Goal: Register for event/course

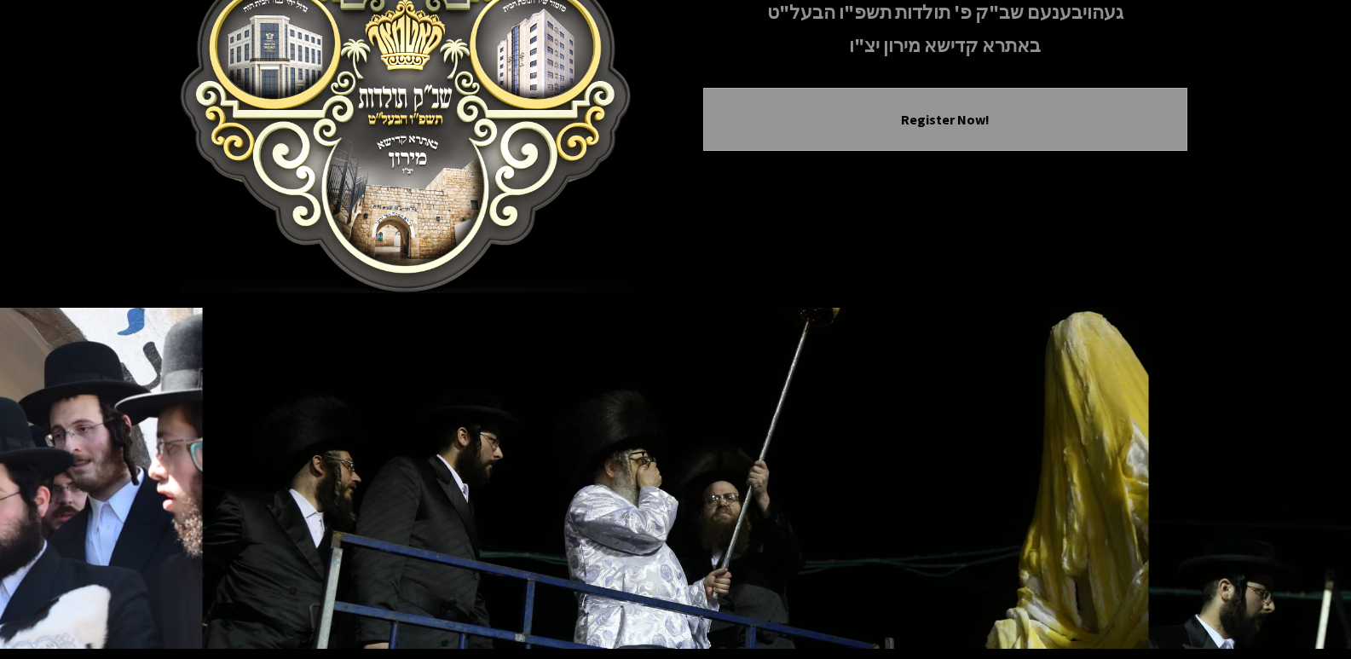
scroll to position [293, 0]
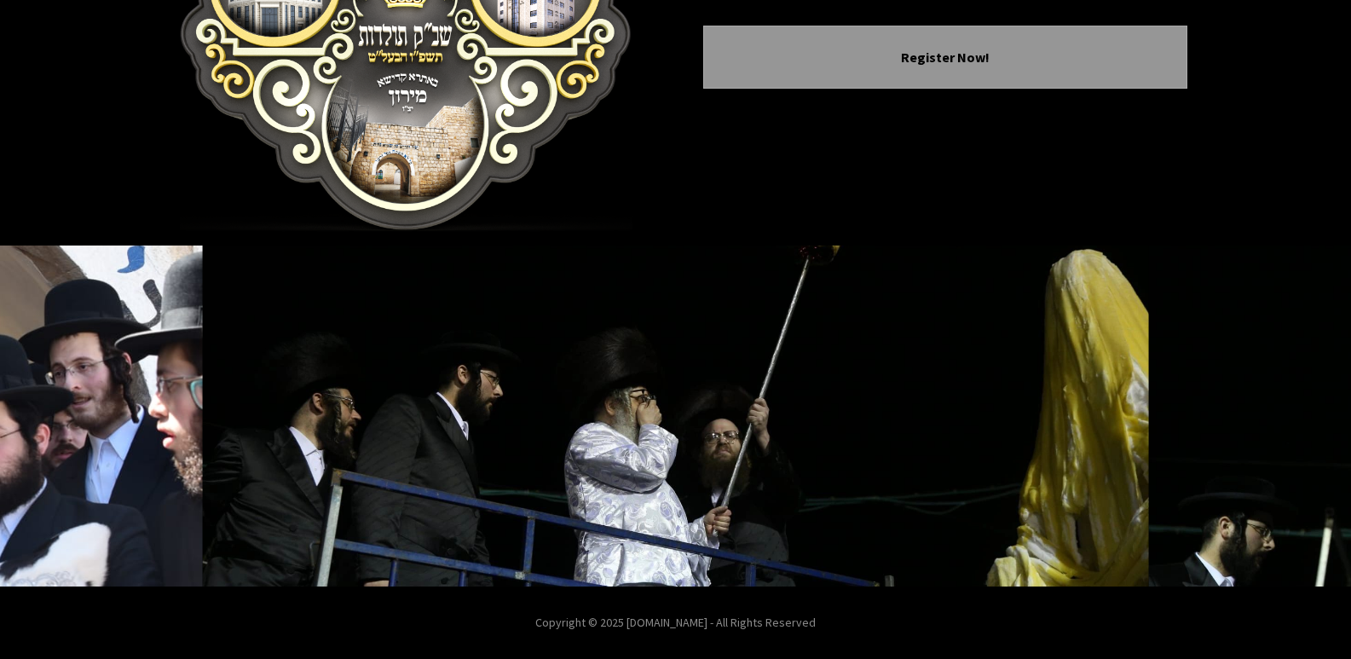
click at [1306, 417] on icon "Next image" at bounding box center [1303, 416] width 14 height 14
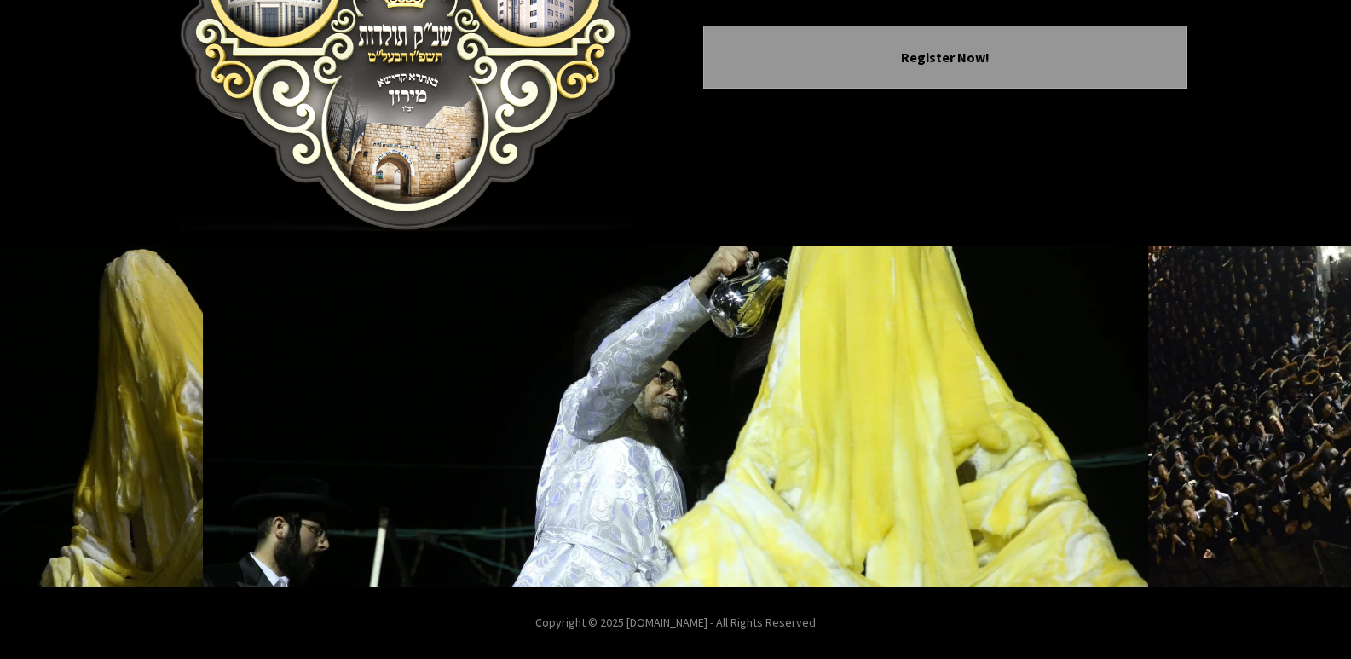
click at [1306, 417] on icon "Next image" at bounding box center [1303, 416] width 14 height 14
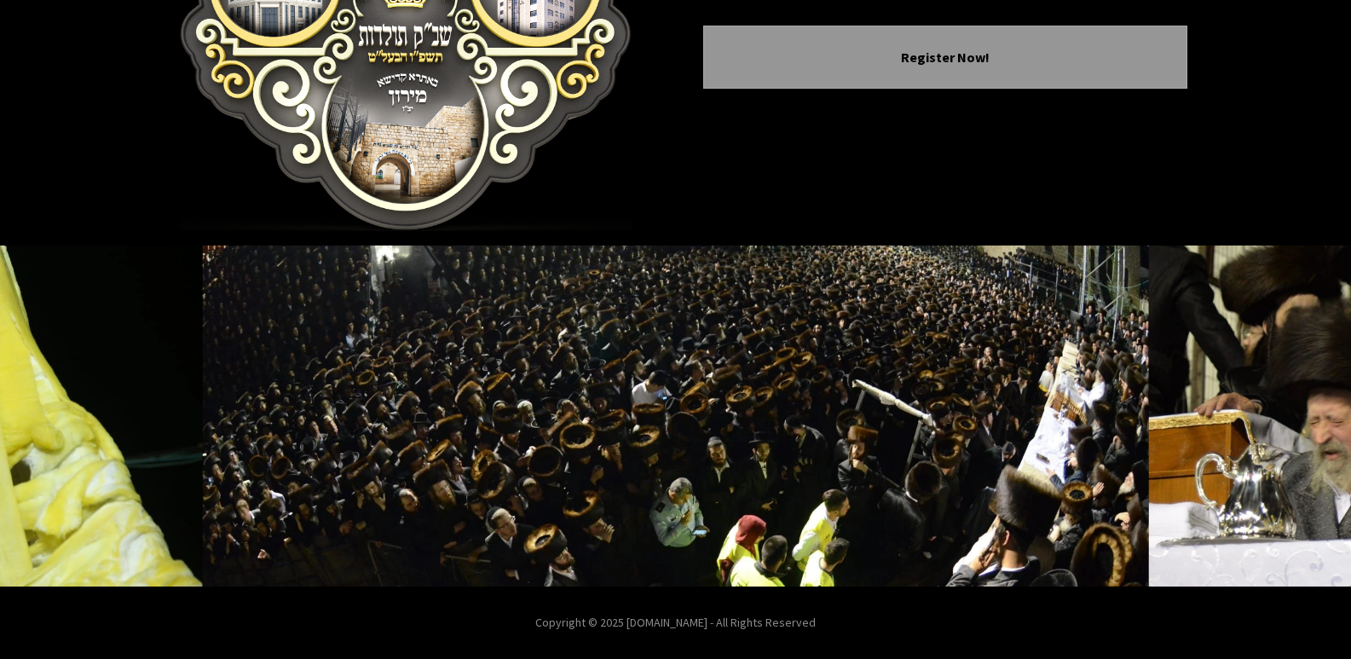
click at [1306, 417] on icon "Next image" at bounding box center [1303, 416] width 14 height 14
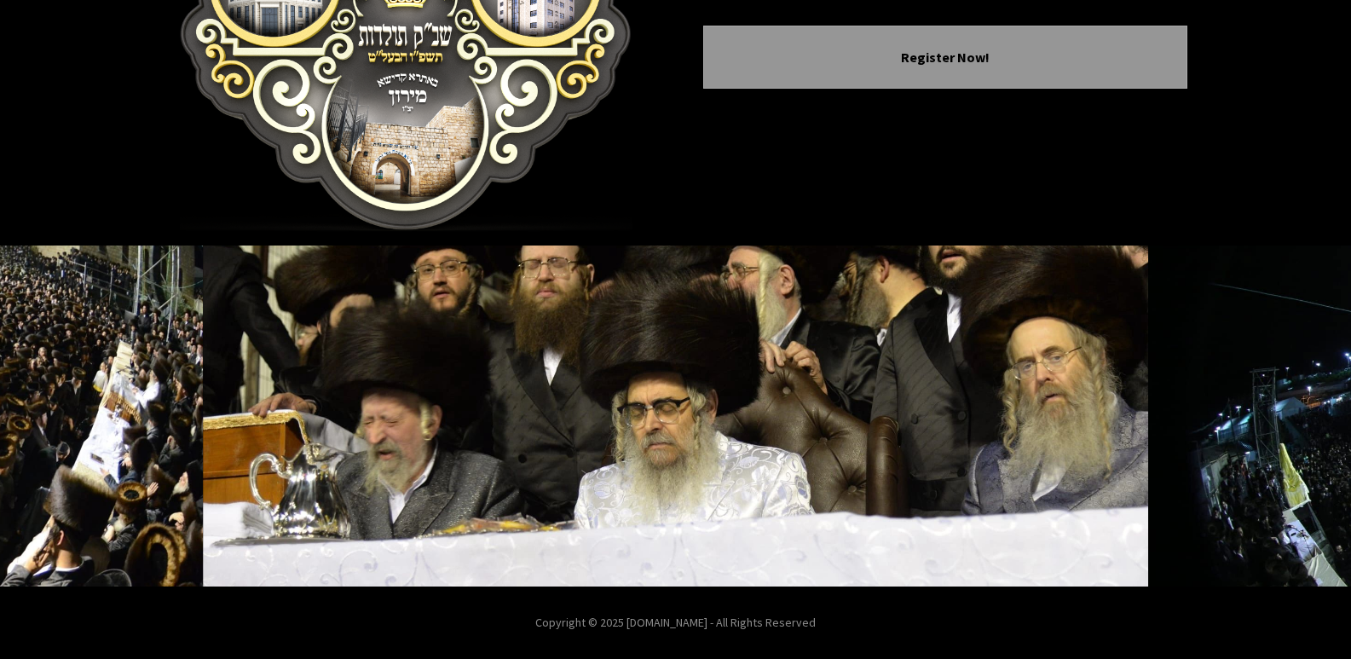
click at [702, 469] on img at bounding box center [676, 415] width 946 height 341
click at [1297, 412] on icon "Next image" at bounding box center [1303, 416] width 14 height 14
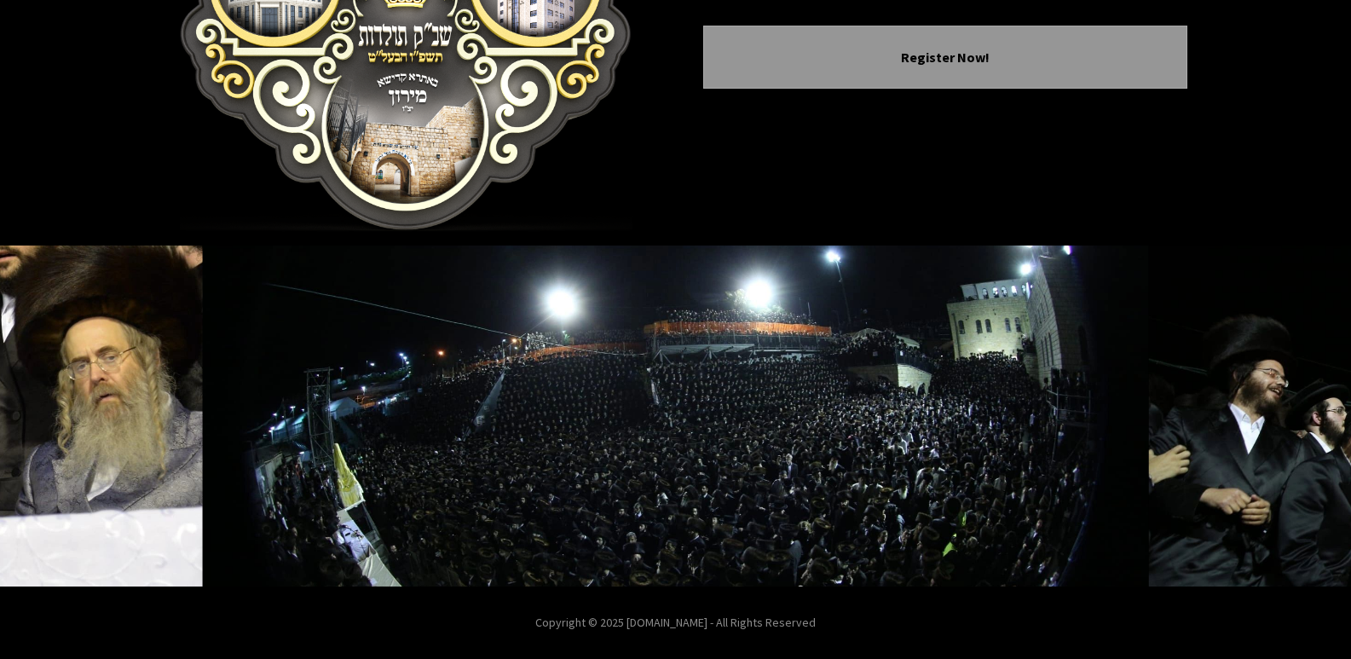
click at [1297, 412] on icon "Next image" at bounding box center [1303, 416] width 14 height 14
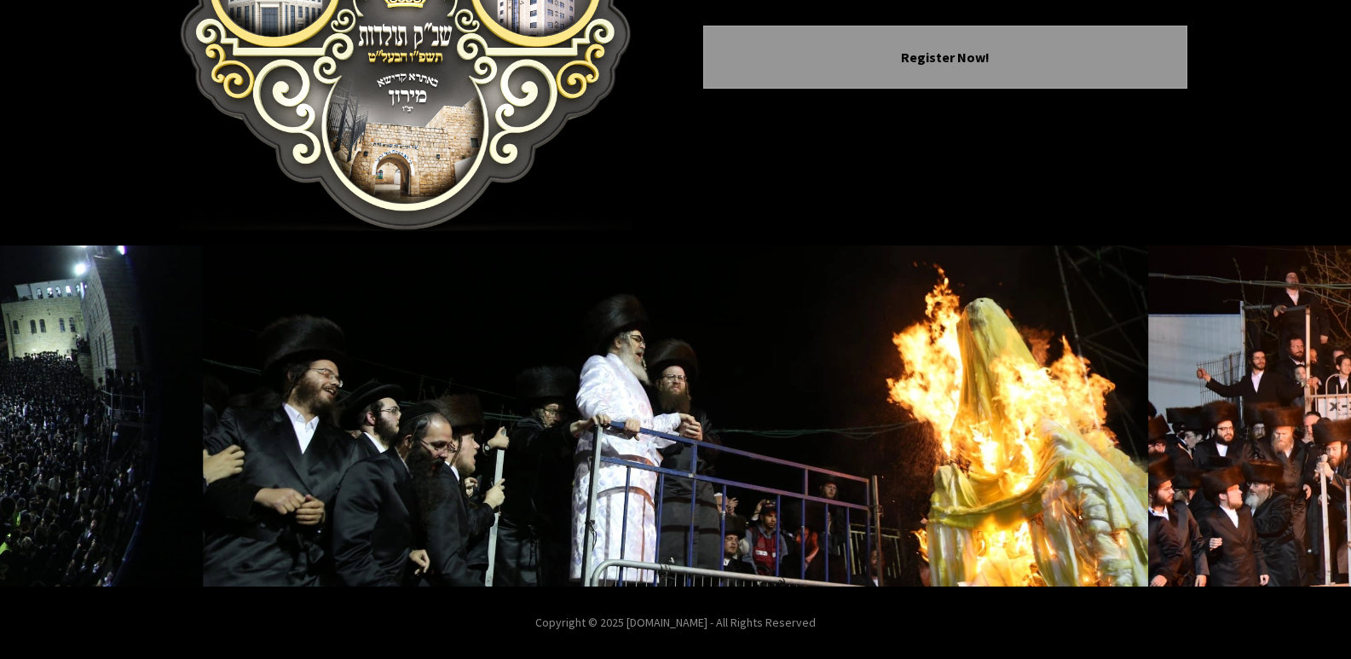
click at [1297, 412] on icon "Next image" at bounding box center [1303, 416] width 14 height 14
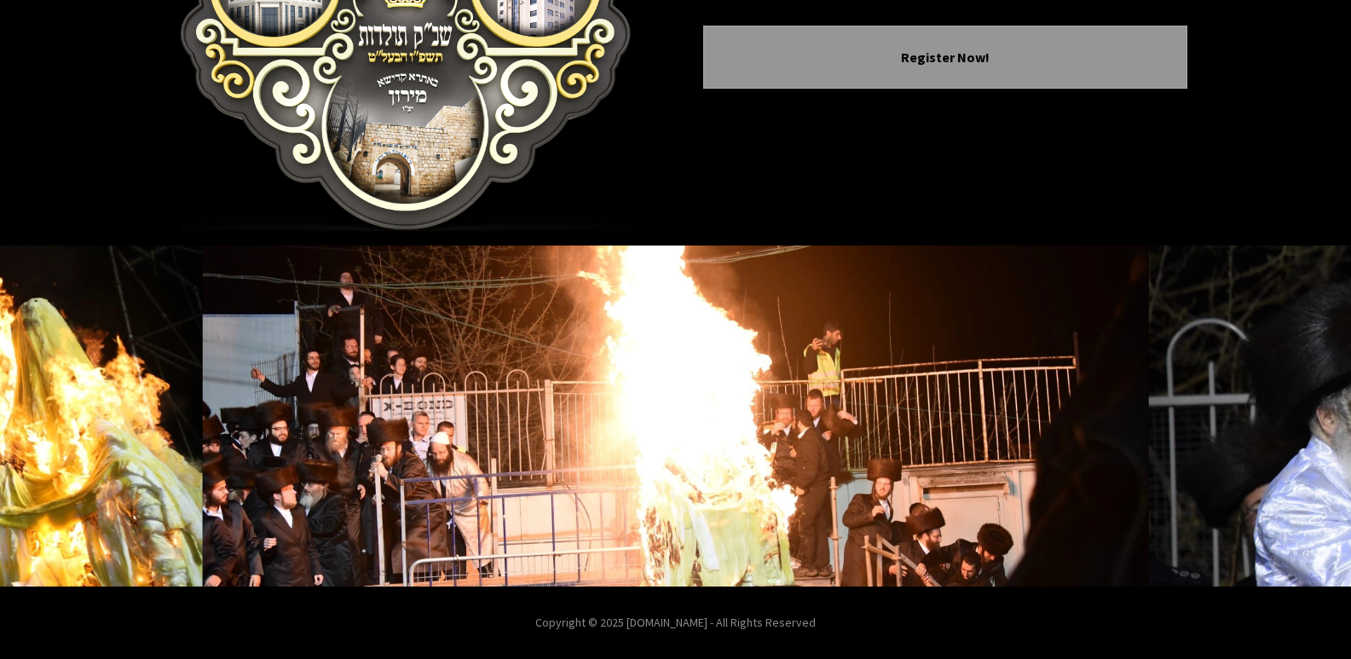
click at [1297, 412] on icon "Next image" at bounding box center [1303, 416] width 14 height 14
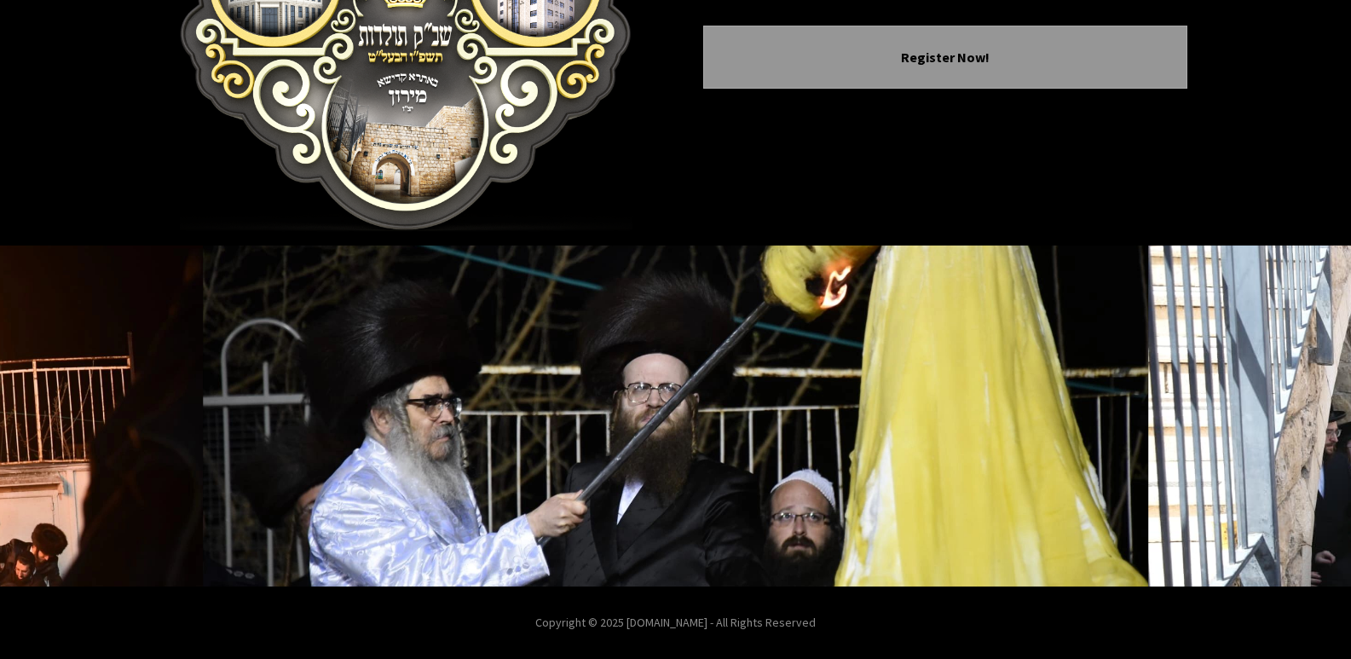
click at [1297, 412] on icon "Next image" at bounding box center [1303, 416] width 14 height 14
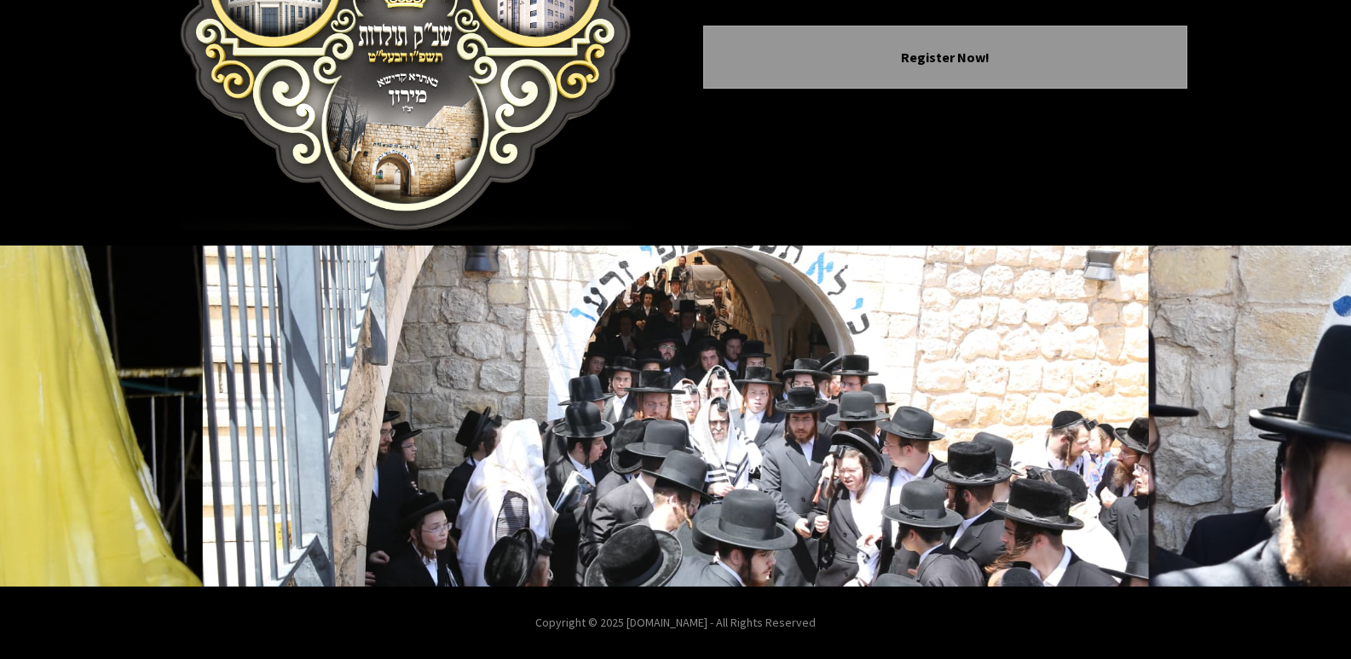
click at [1297, 412] on icon "Next image" at bounding box center [1303, 416] width 14 height 14
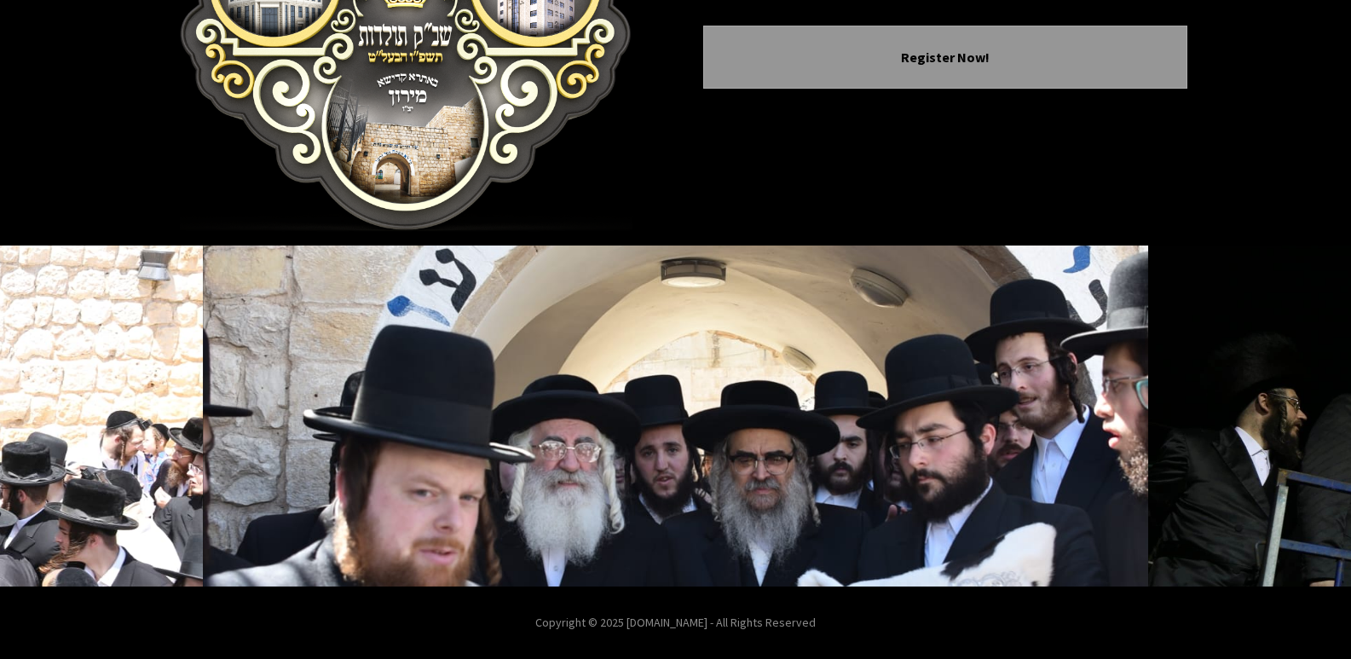
click at [1297, 412] on icon "Next image" at bounding box center [1303, 416] width 14 height 14
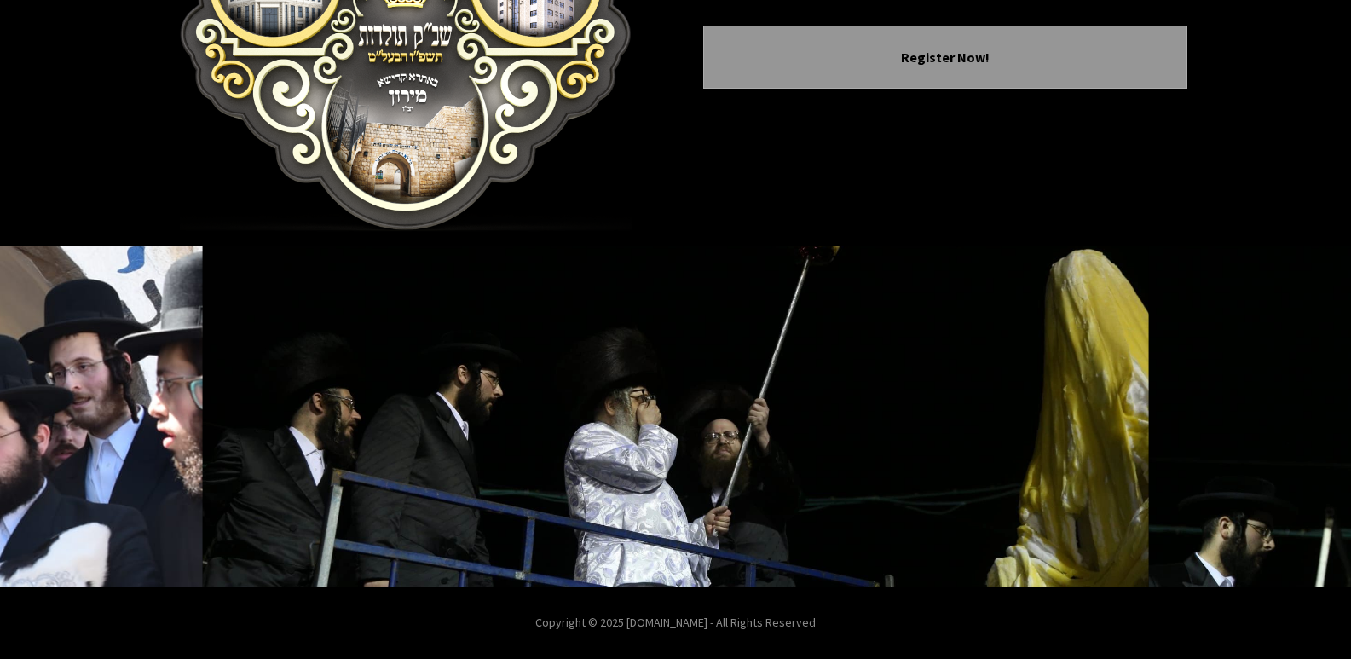
click at [46, 406] on button "Previous image" at bounding box center [47, 415] width 41 height 41
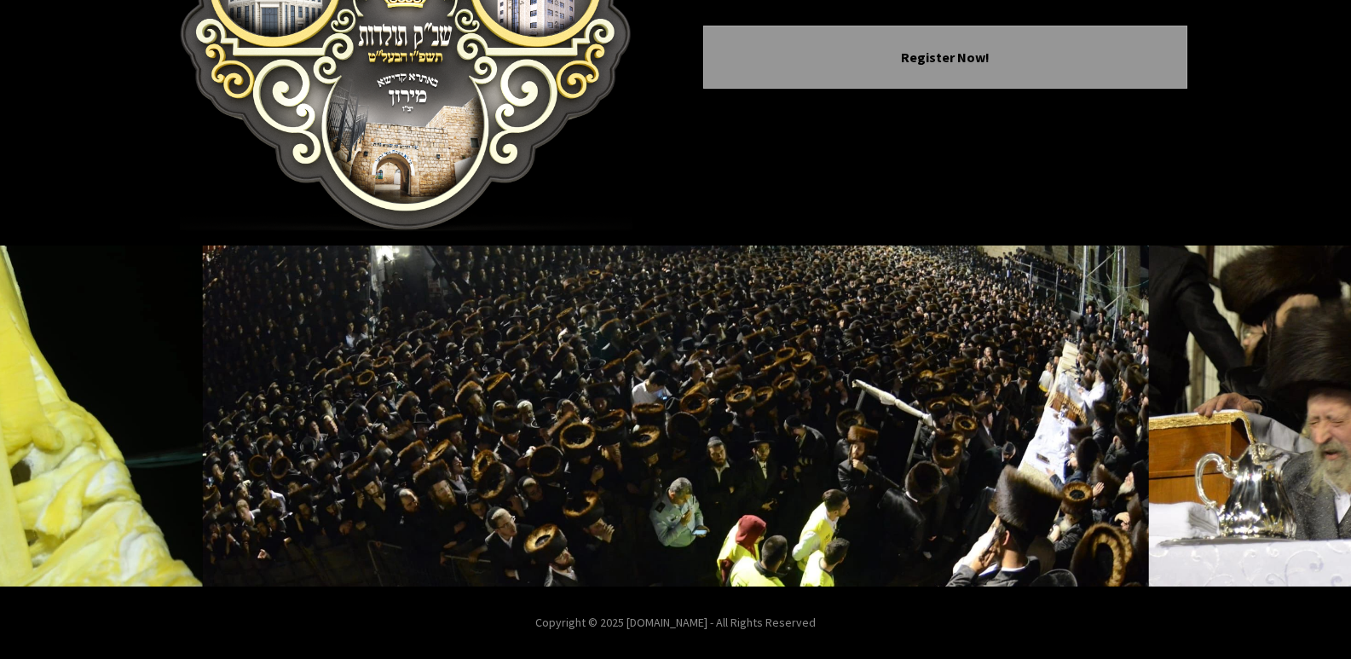
click at [715, 417] on img at bounding box center [676, 415] width 946 height 341
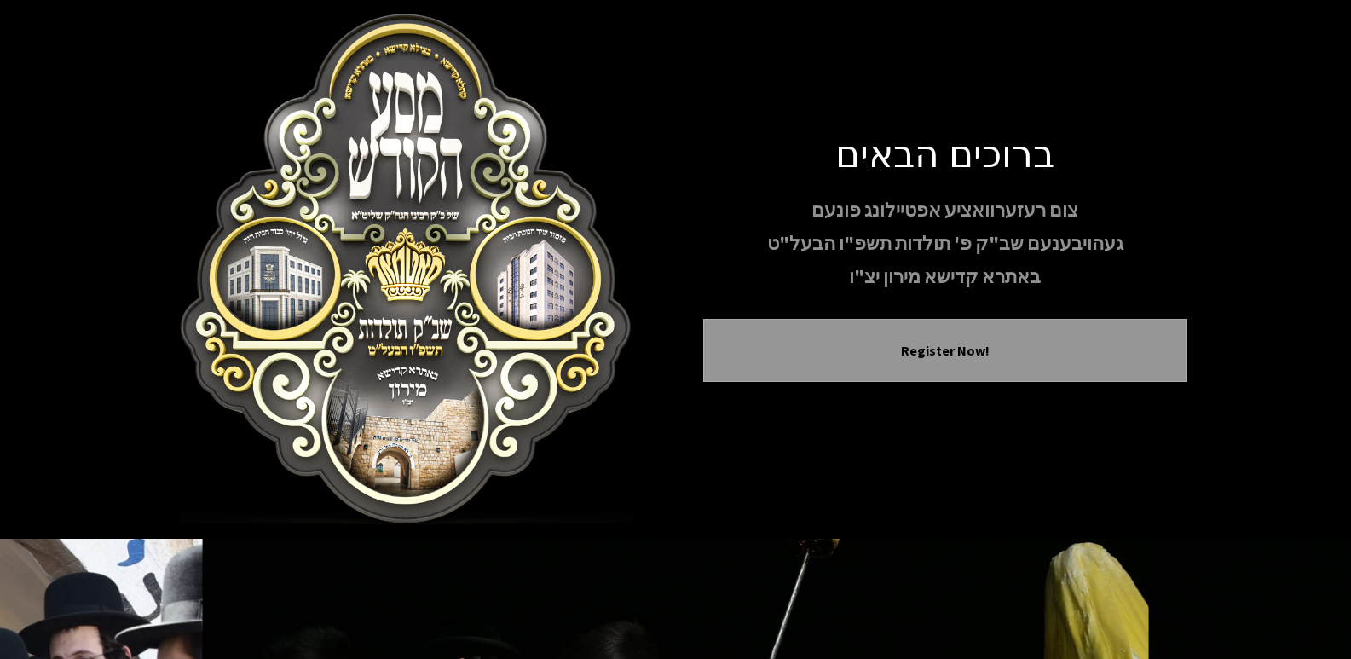
click at [913, 337] on div "Register Now!" at bounding box center [945, 350] width 484 height 63
click at [931, 343] on button "Register Now!" at bounding box center [944, 350] width 441 height 20
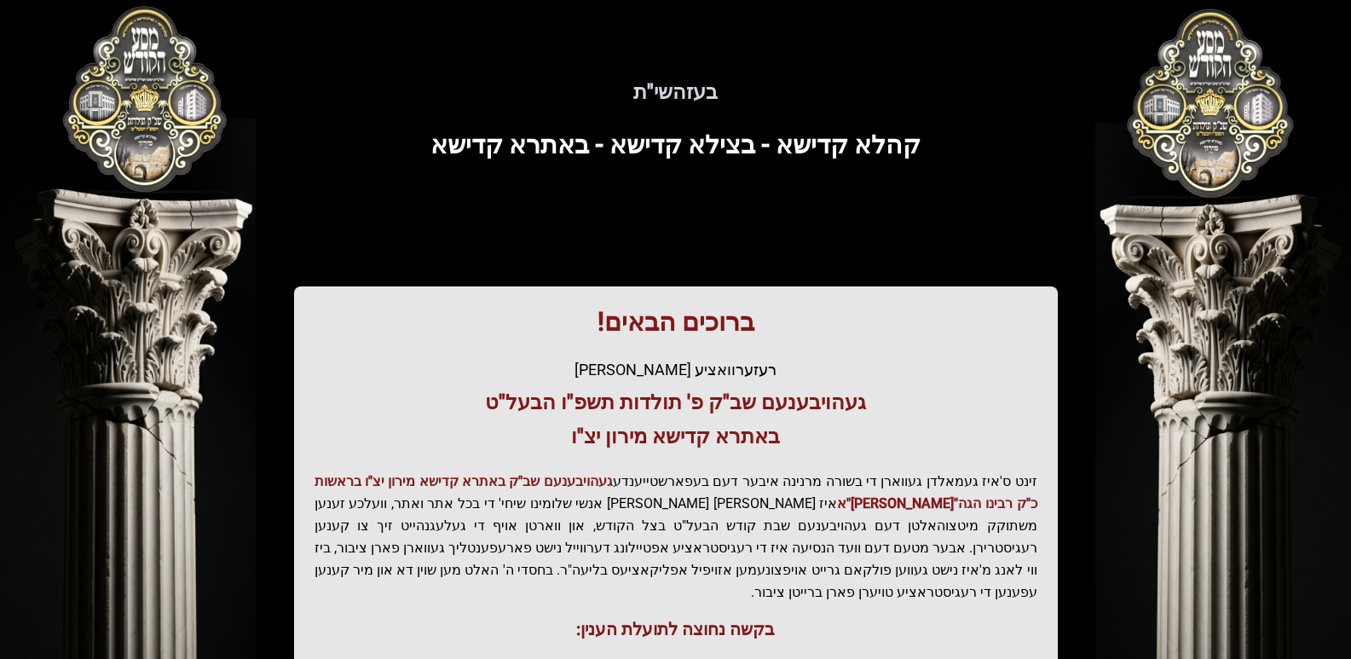
scroll to position [328, 0]
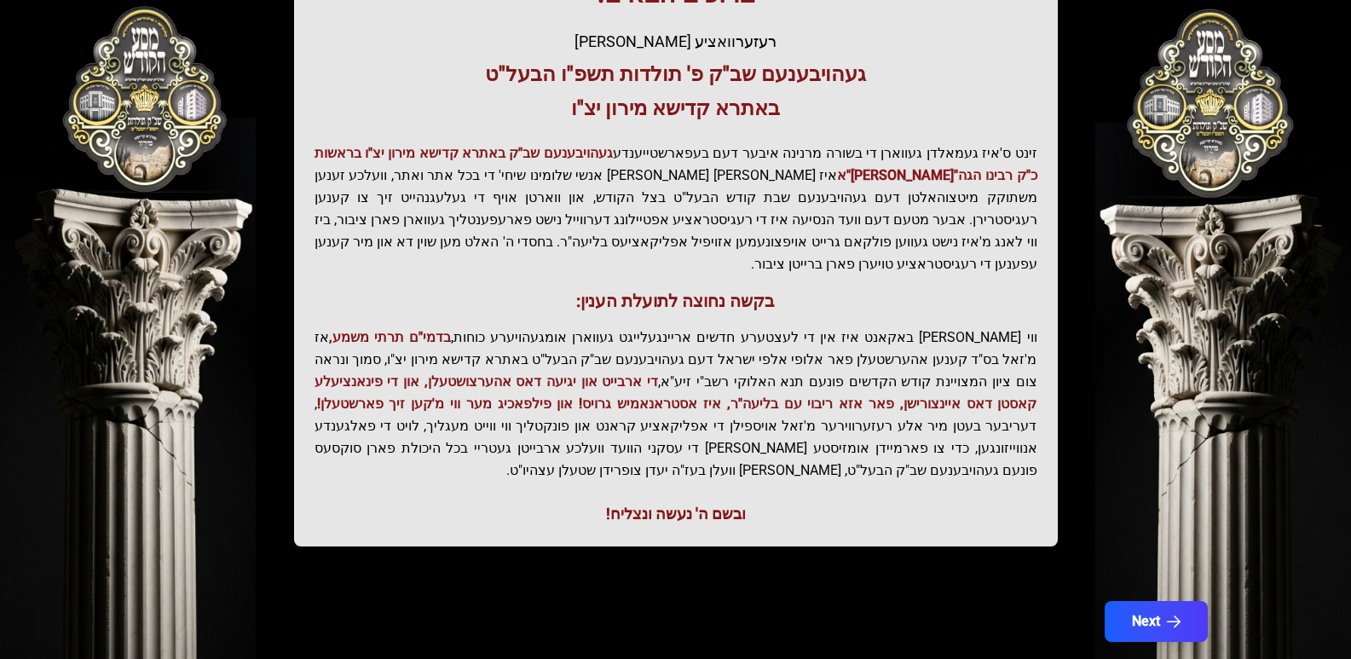
click at [1154, 601] on button "Next" at bounding box center [1155, 621] width 103 height 41
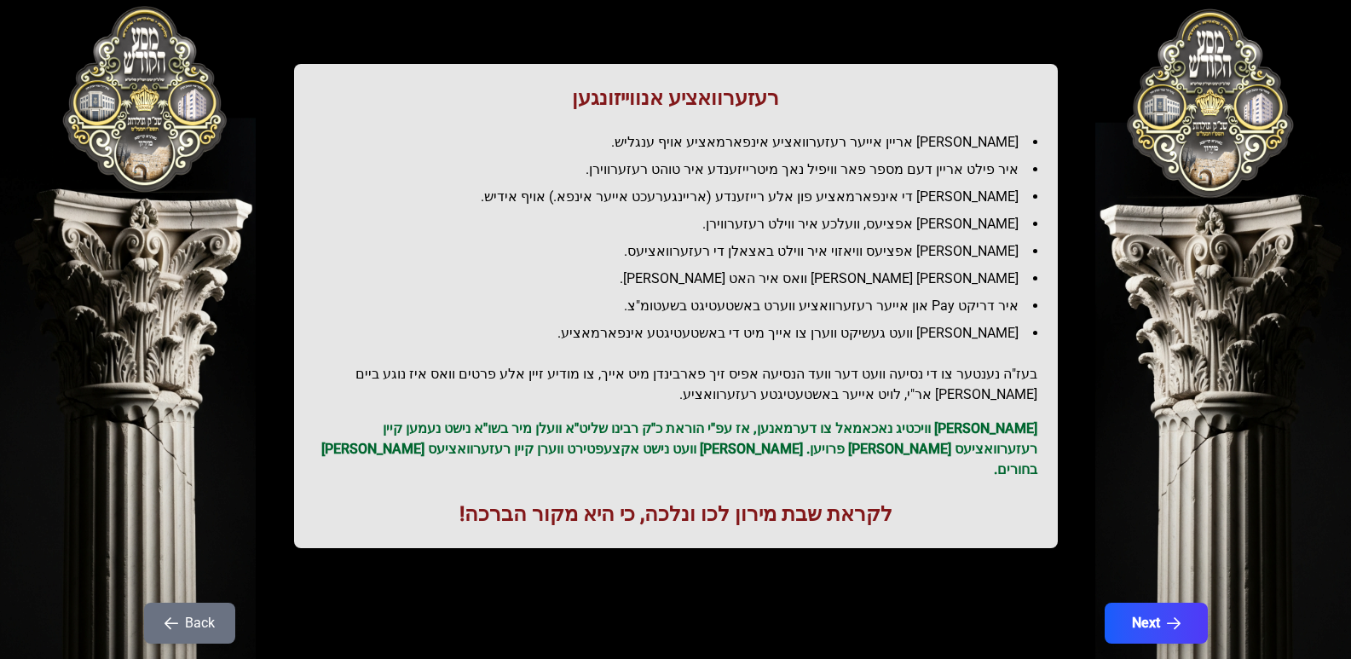
scroll to position [166, 0]
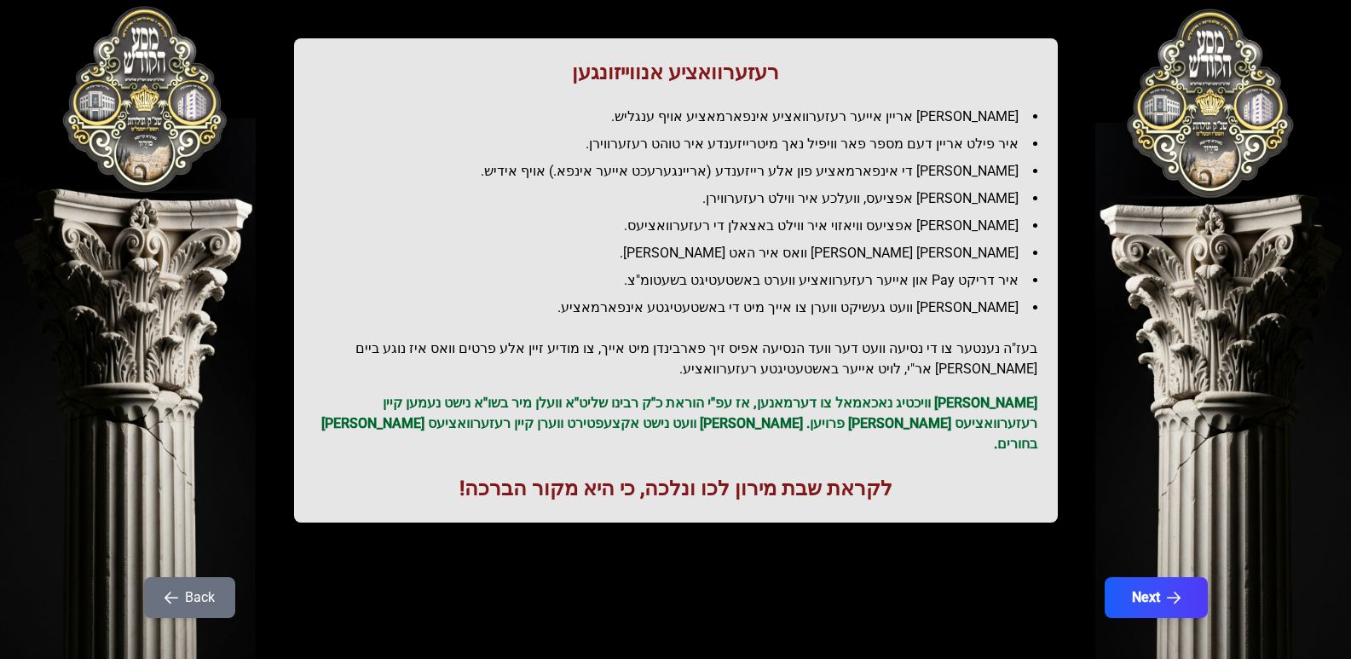
click at [1152, 579] on button "Next" at bounding box center [1155, 597] width 103 height 41
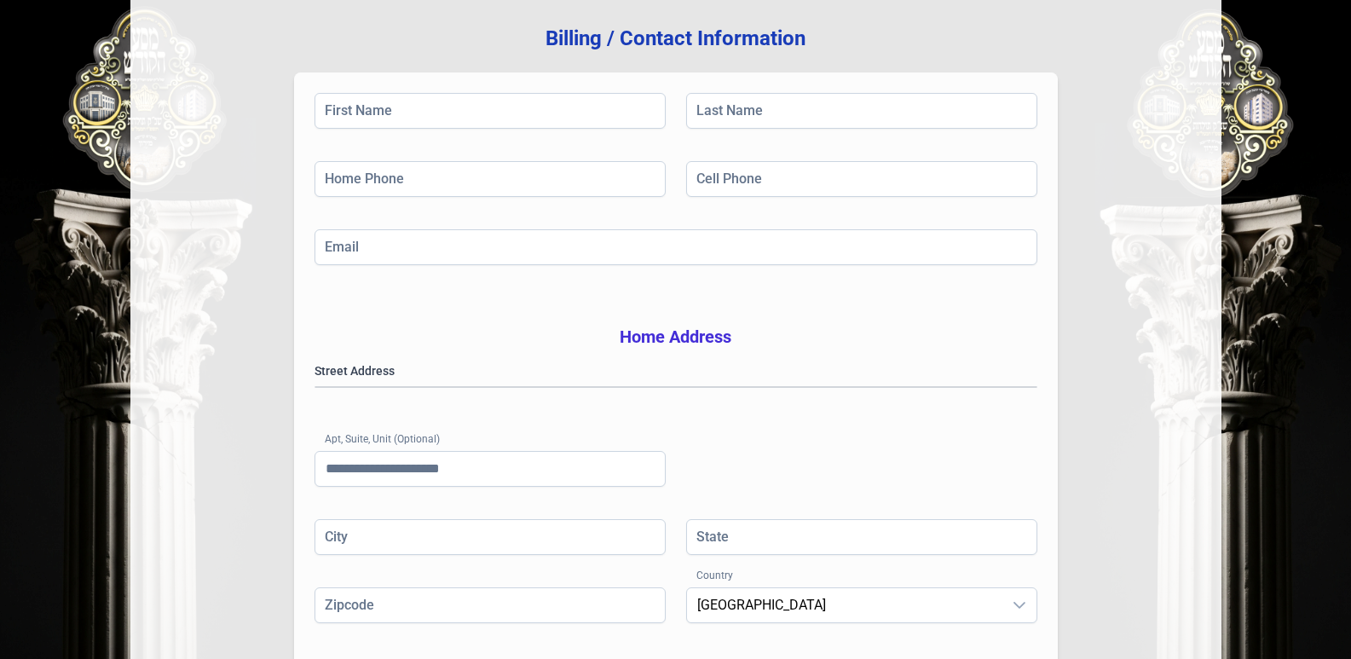
scroll to position [0, 0]
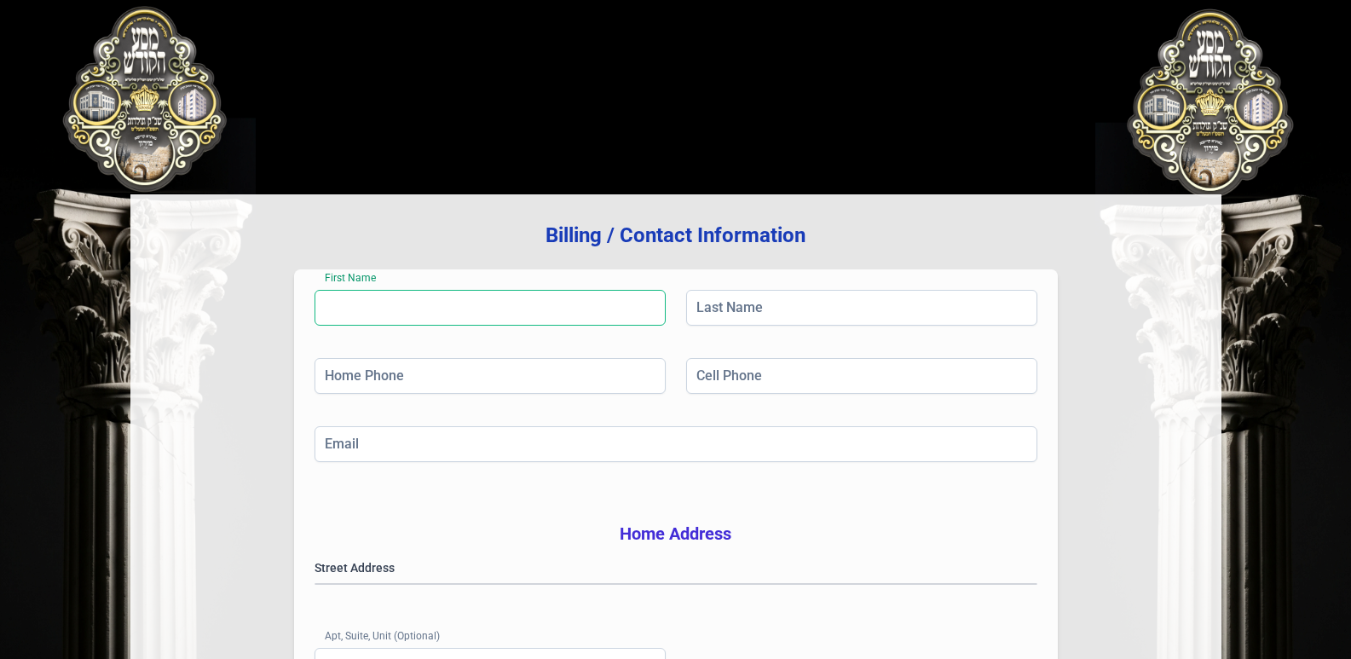
click at [462, 311] on input "First Name" at bounding box center [489, 308] width 351 height 36
type input "*****"
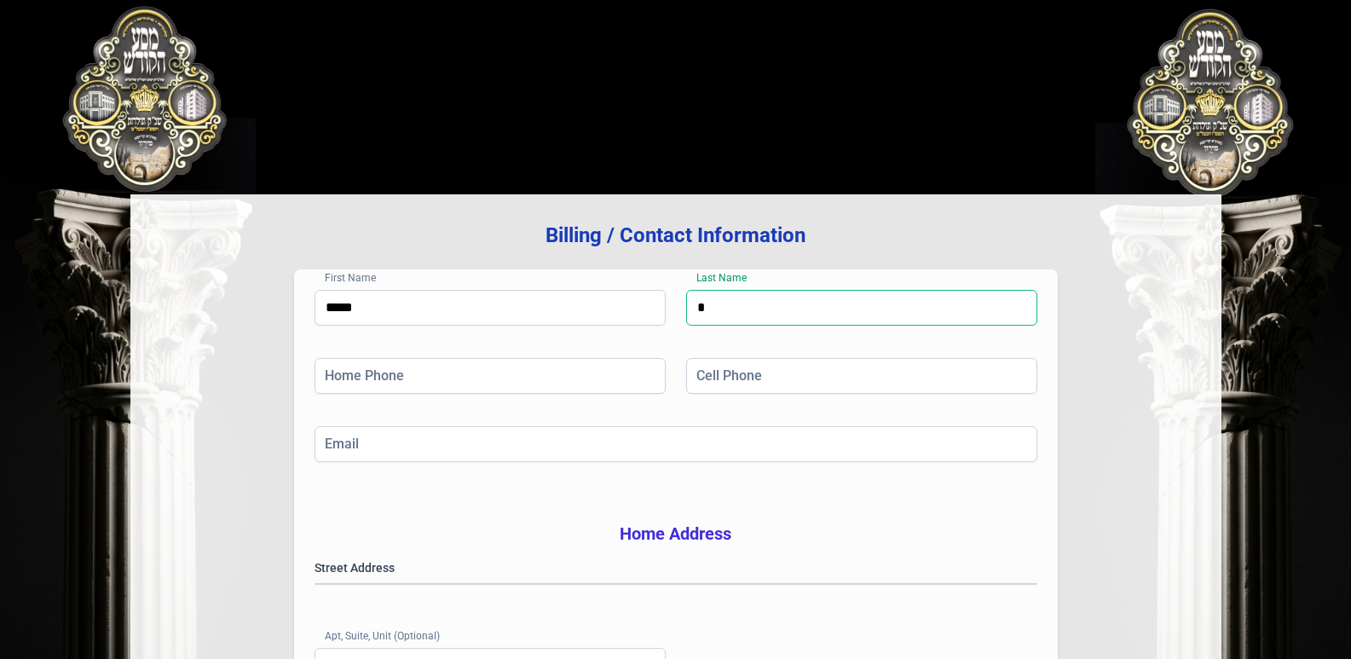
click at [825, 311] on input "*" at bounding box center [861, 308] width 351 height 36
click at [822, 313] on input "*" at bounding box center [861, 308] width 351 height 36
type input "********"
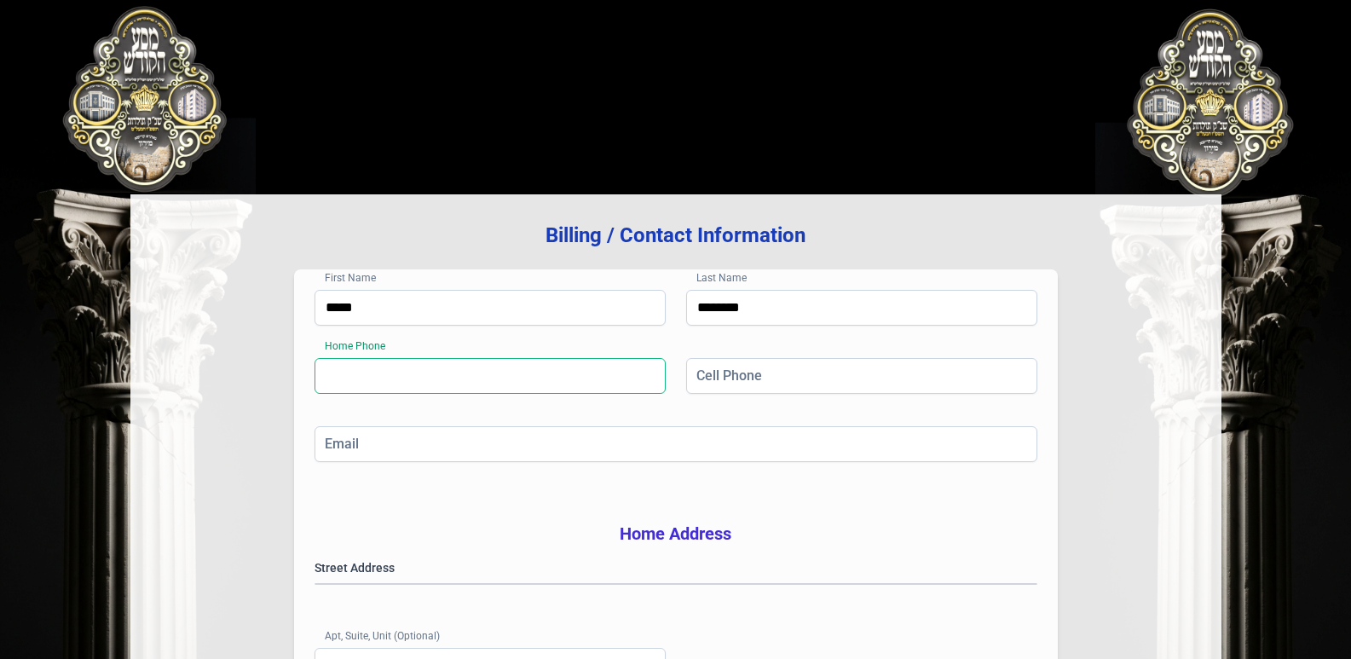
click at [458, 380] on input "Home Phone" at bounding box center [489, 376] width 351 height 36
type input "**********"
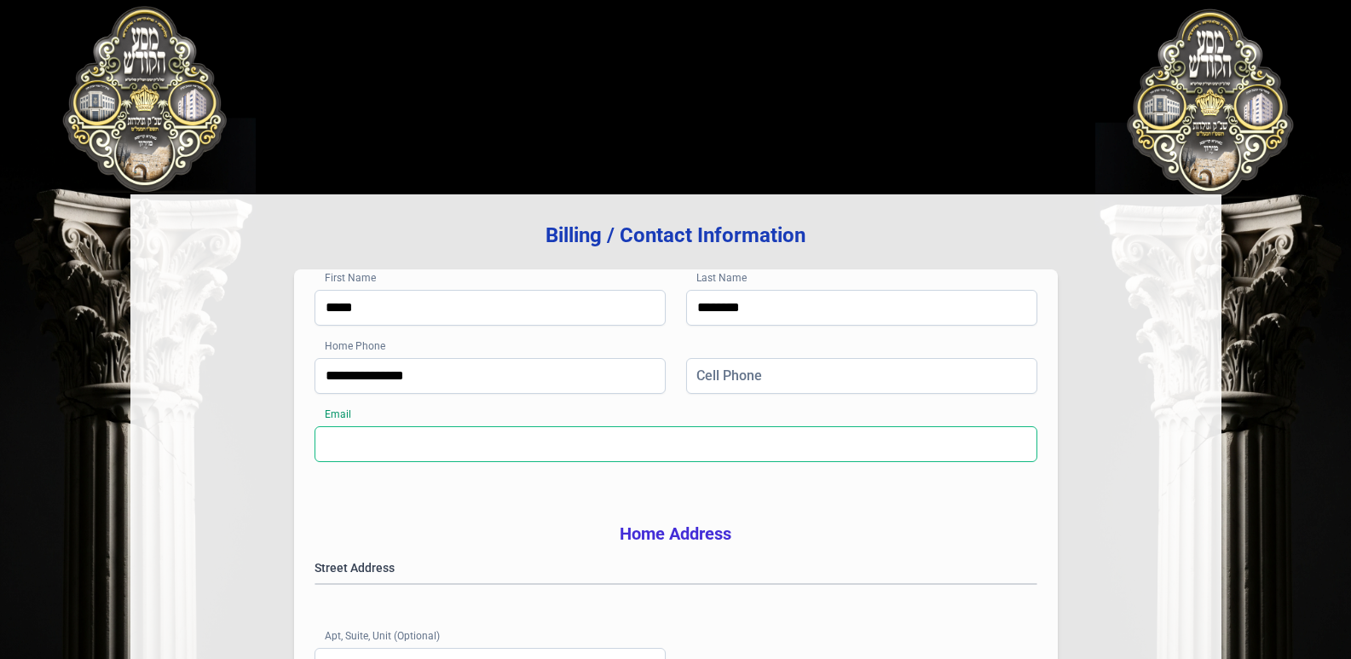
click at [522, 447] on input "Email" at bounding box center [675, 444] width 723 height 36
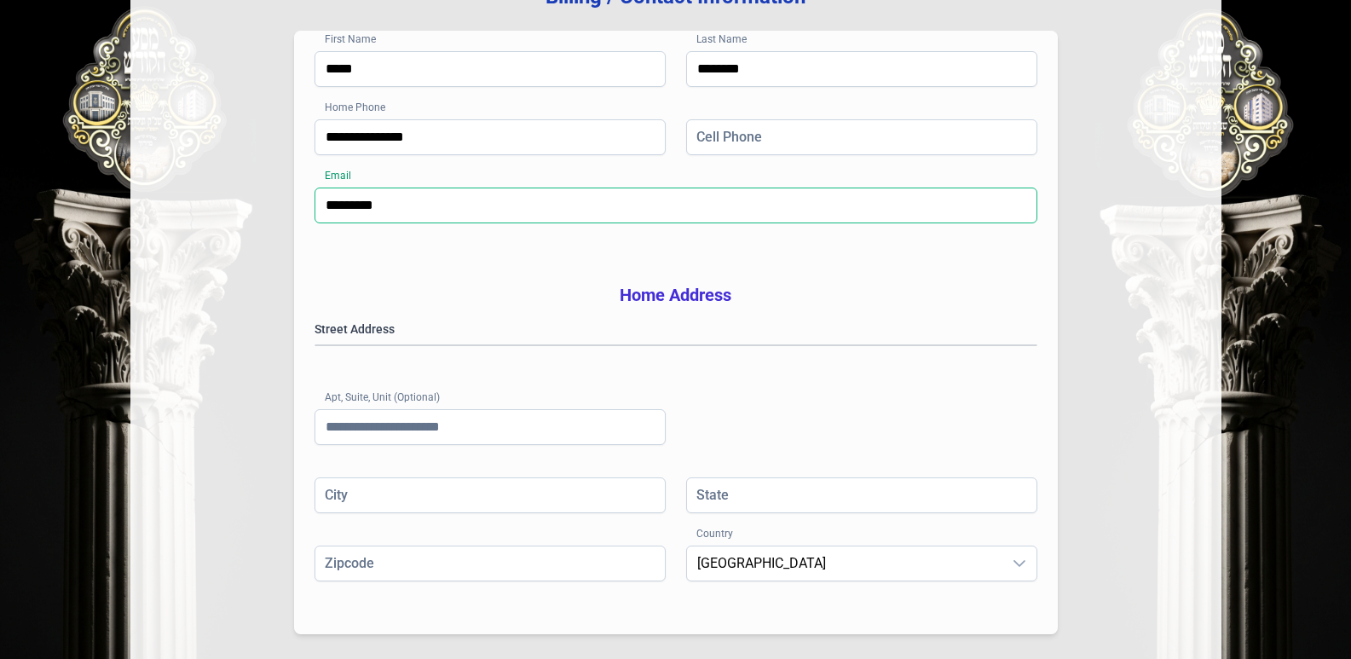
scroll to position [256, 0]
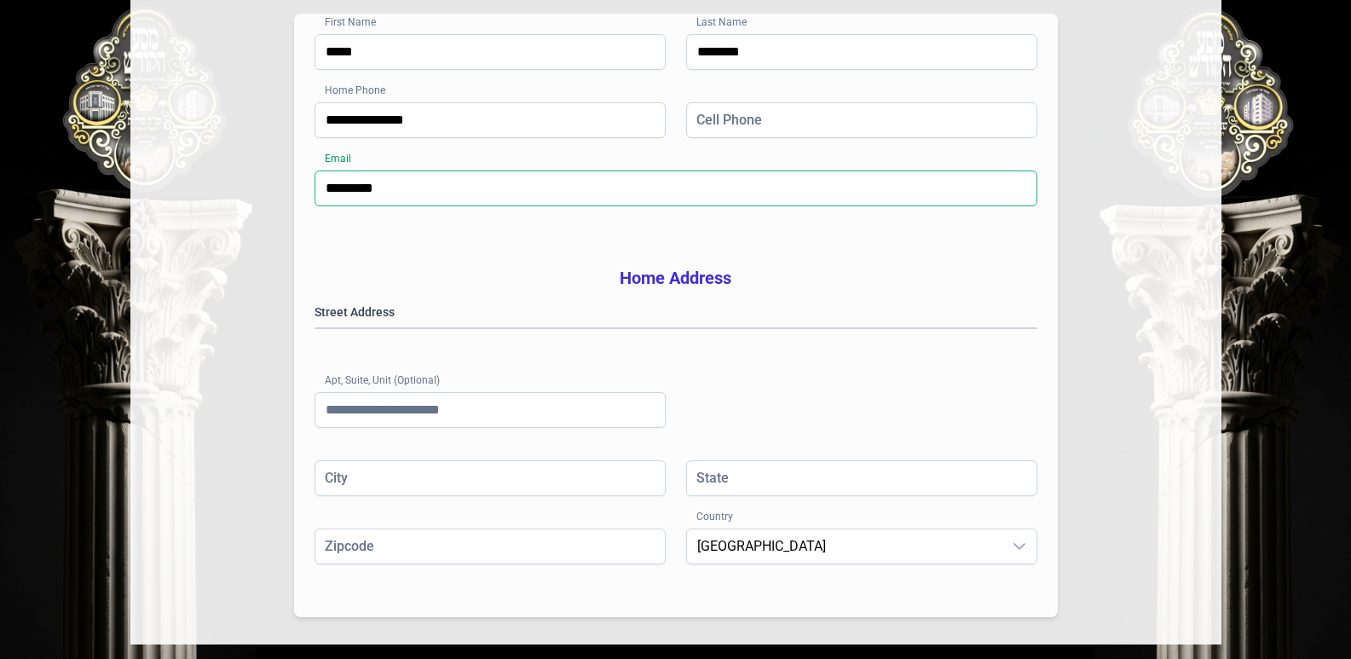
type input "*********"
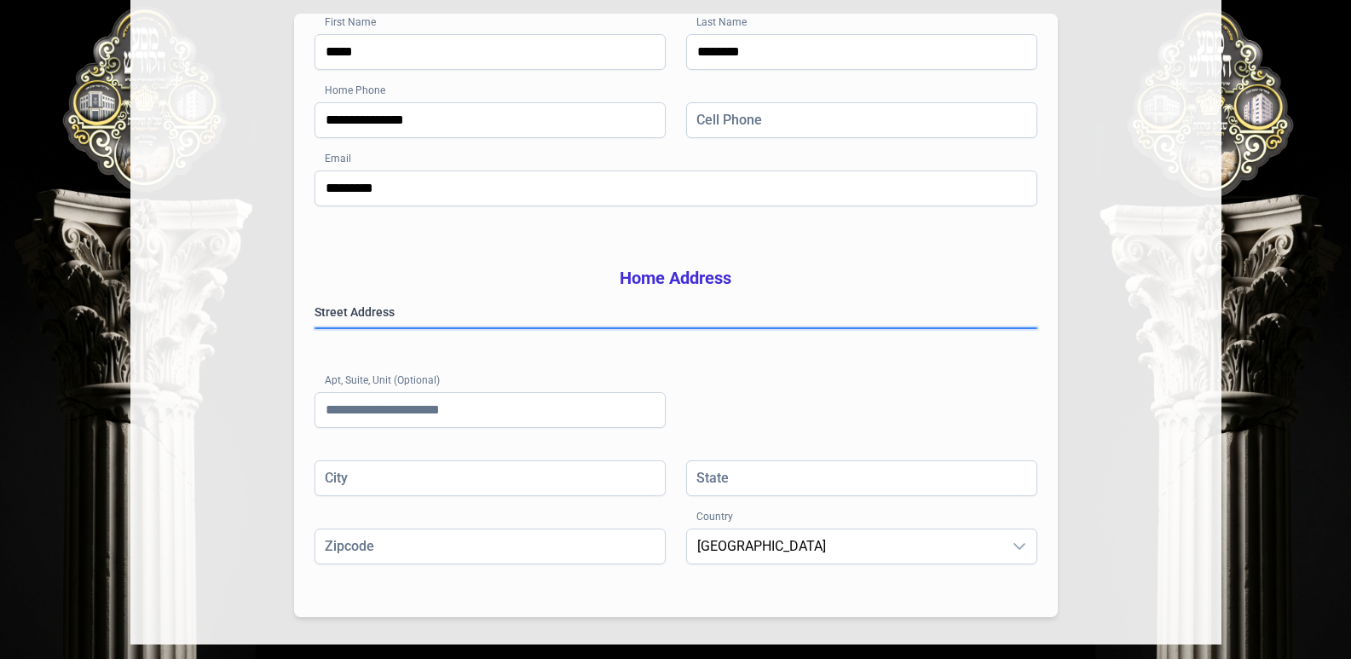
click at [315, 328] on gmp-place-autocomplete at bounding box center [315, 328] width 0 height 0
type input "*********"
type input "**"
type input "*********"
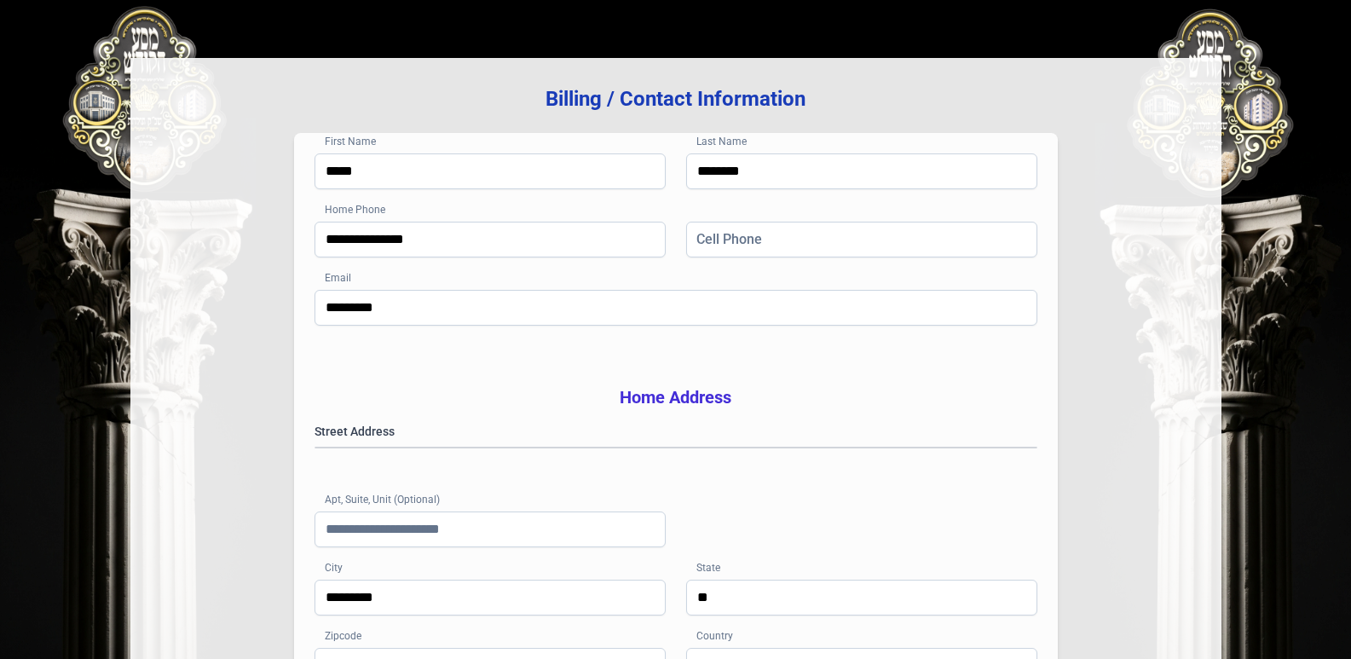
scroll to position [85, 0]
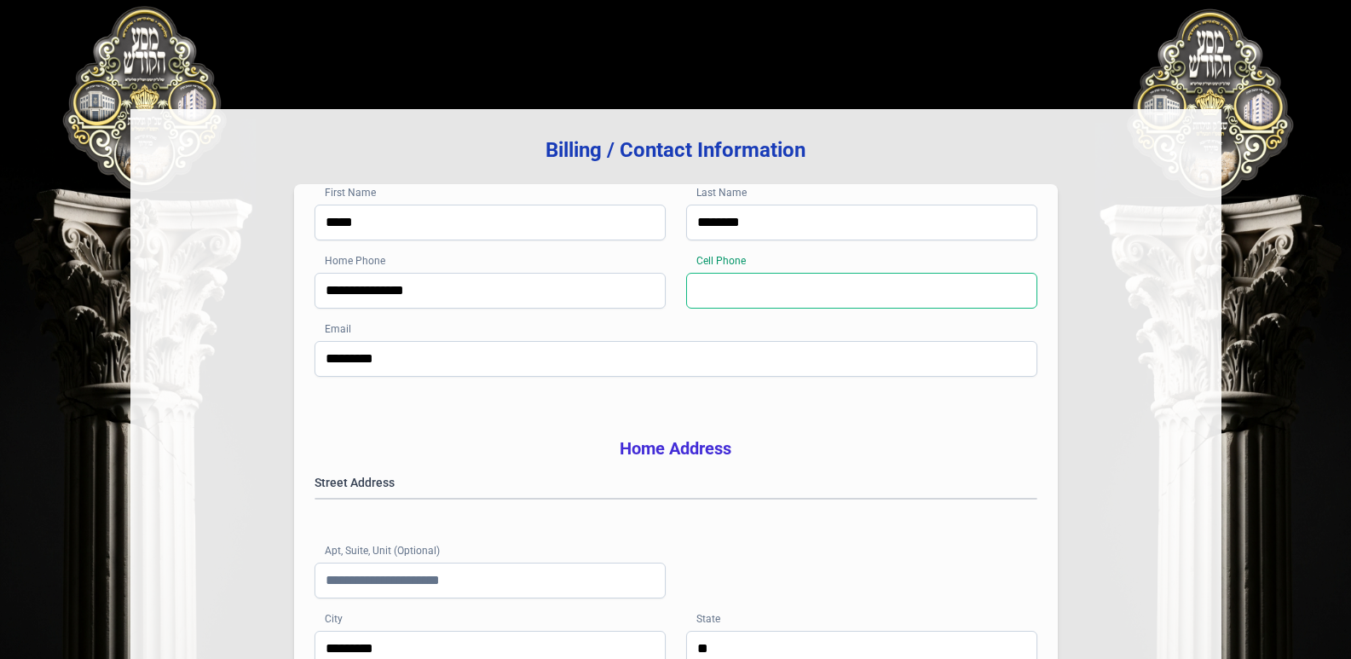
click at [796, 296] on input "Cell Phone" at bounding box center [861, 291] width 351 height 36
type input "**********"
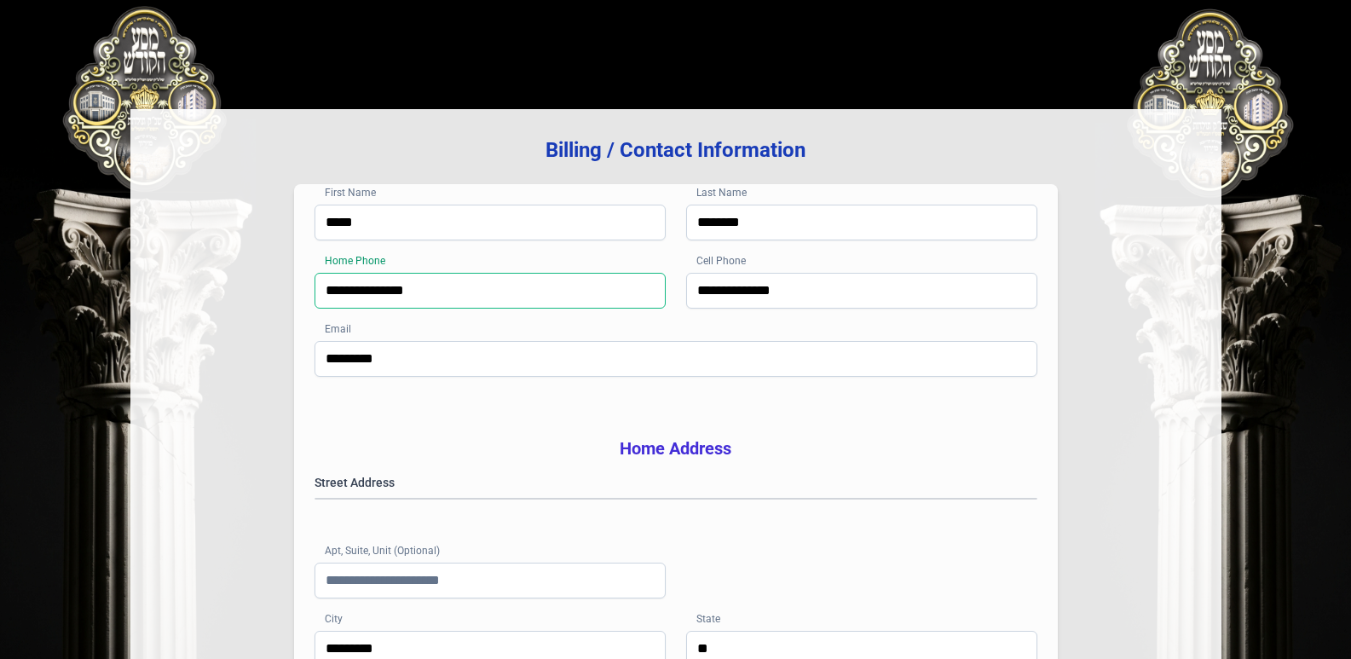
click at [471, 291] on input "**********" at bounding box center [489, 291] width 351 height 36
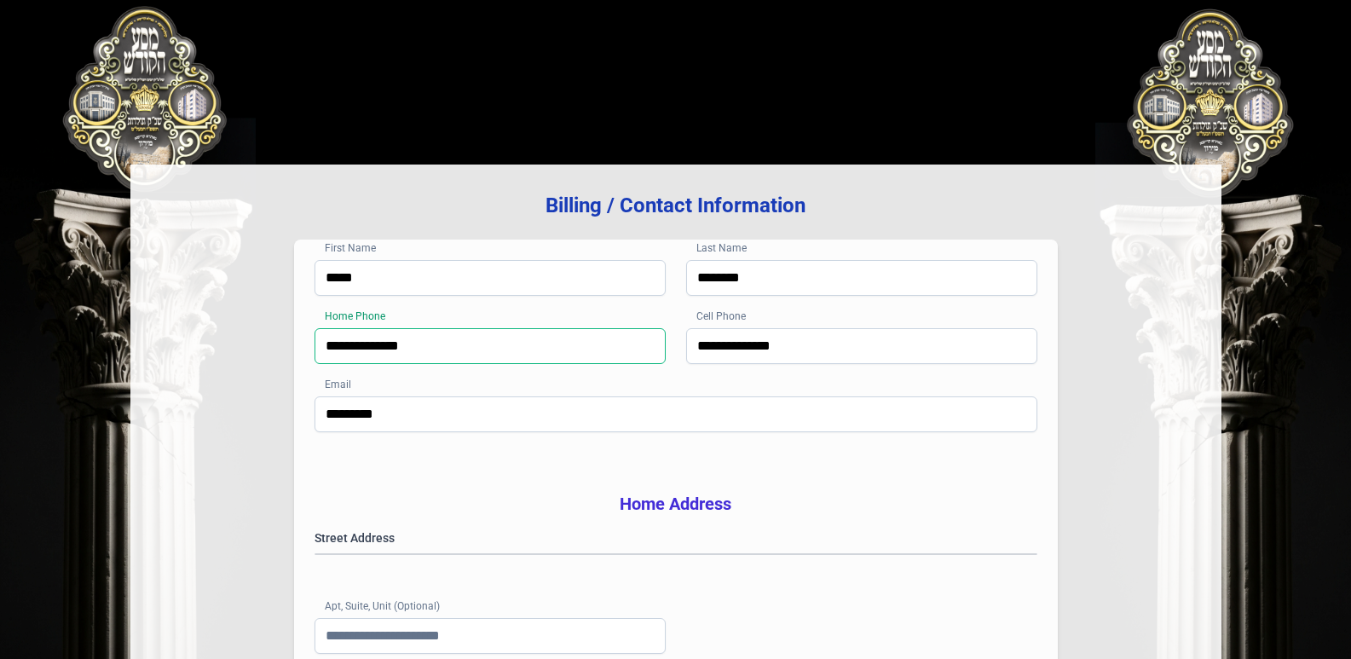
scroll to position [0, 0]
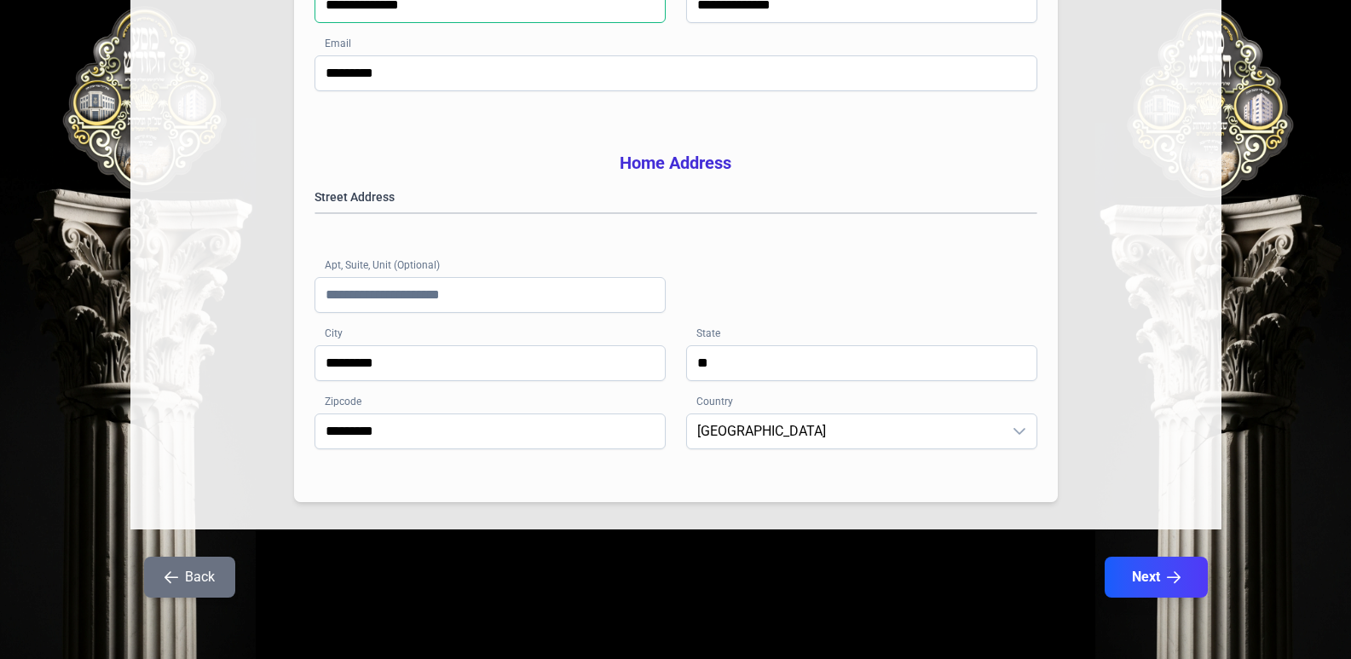
type input "**********"
click at [1154, 572] on button "Next" at bounding box center [1155, 576] width 103 height 41
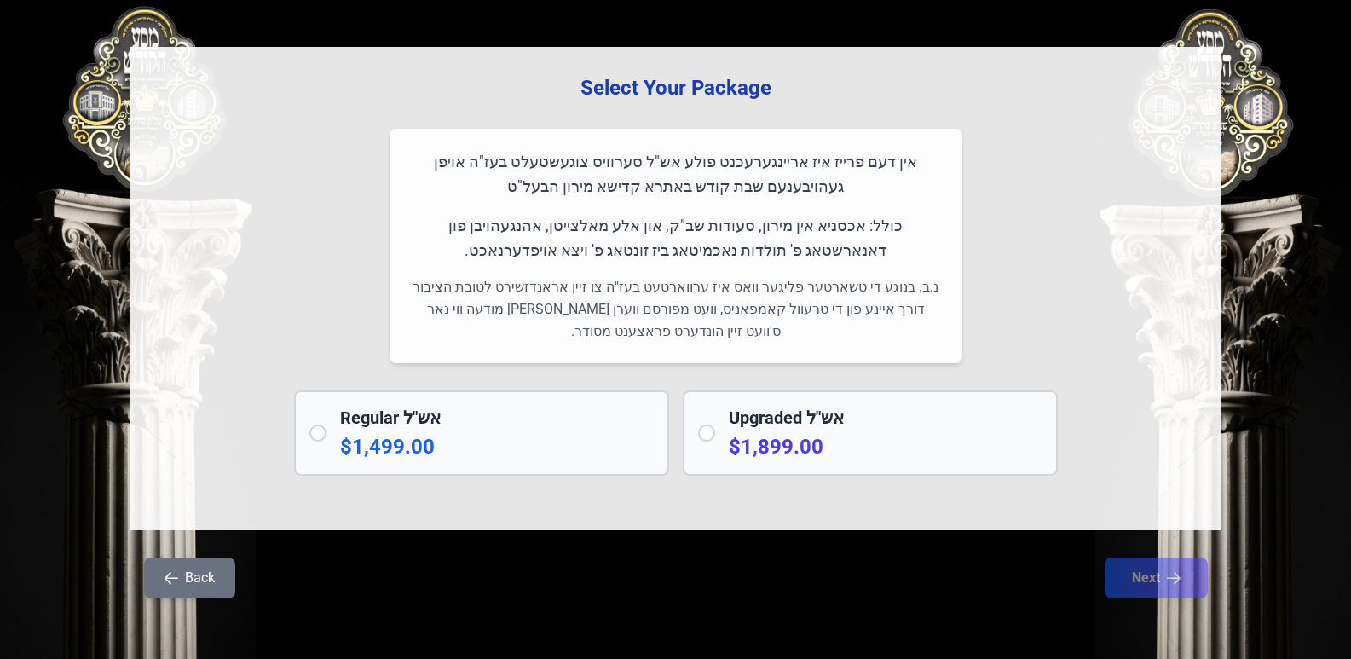
scroll to position [97, 0]
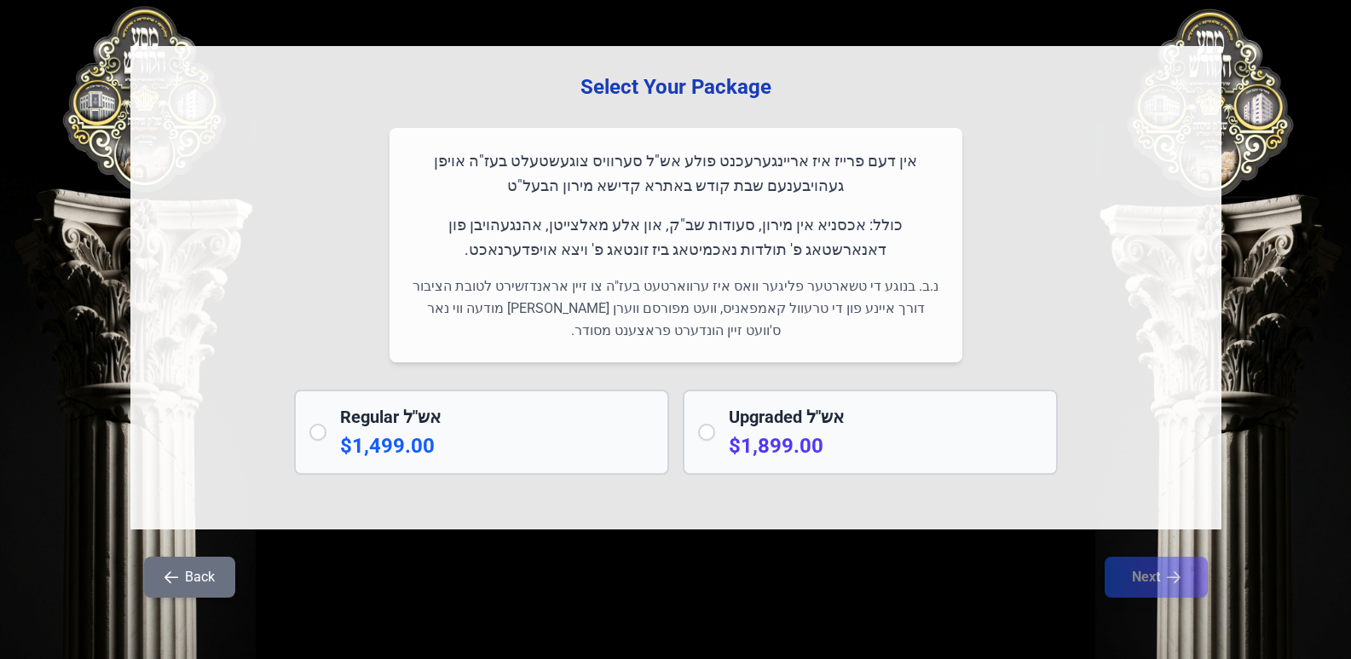
click at [882, 439] on p "$1,899.00" at bounding box center [886, 445] width 314 height 27
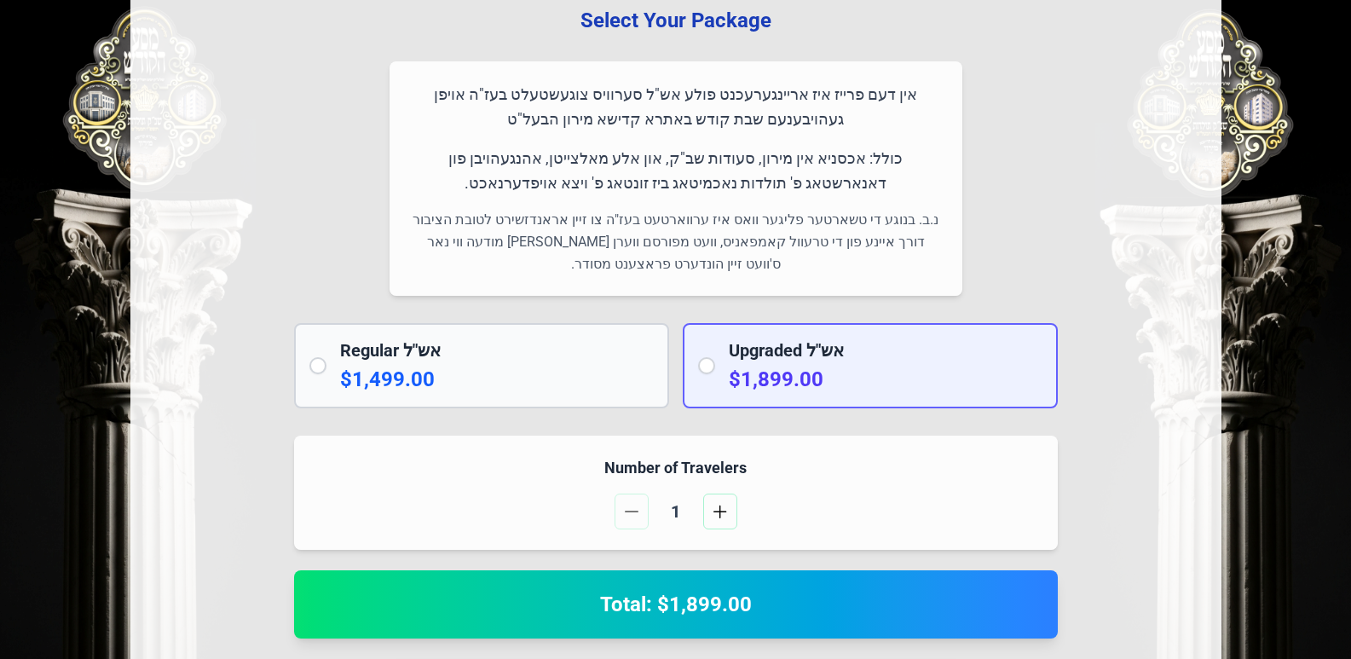
scroll to position [170, 0]
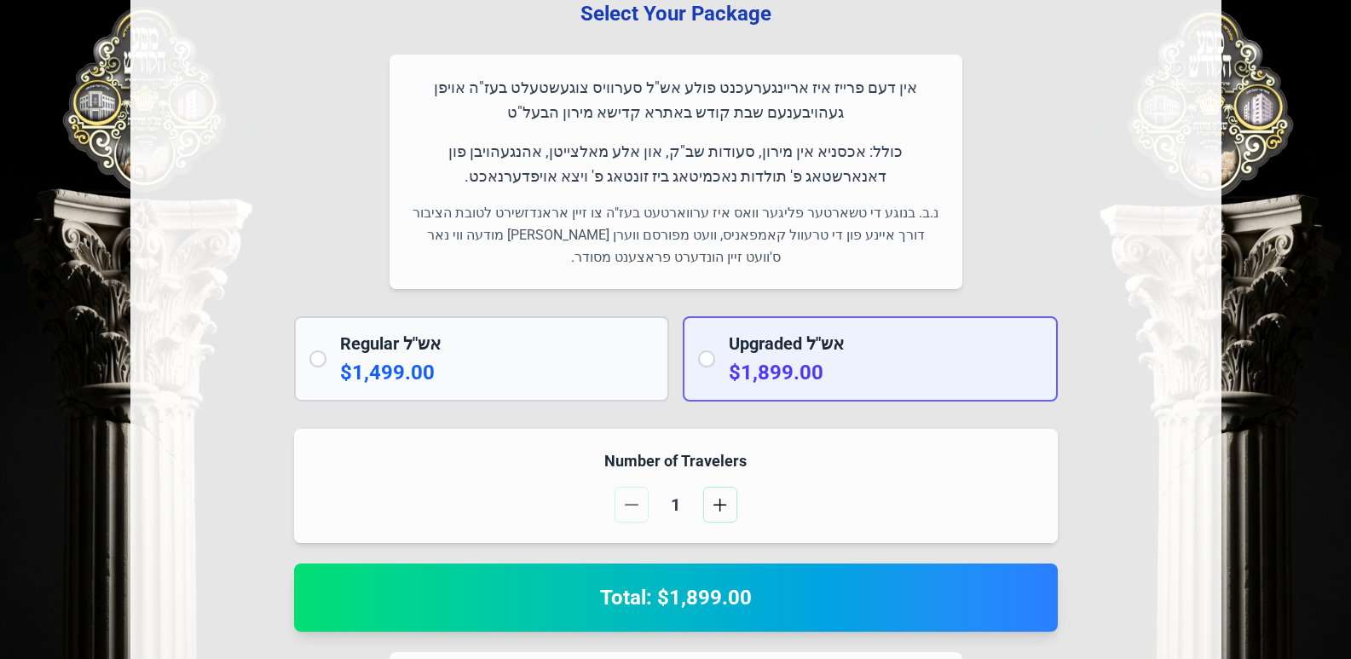
click at [550, 360] on p "$1,499.00" at bounding box center [497, 372] width 314 height 27
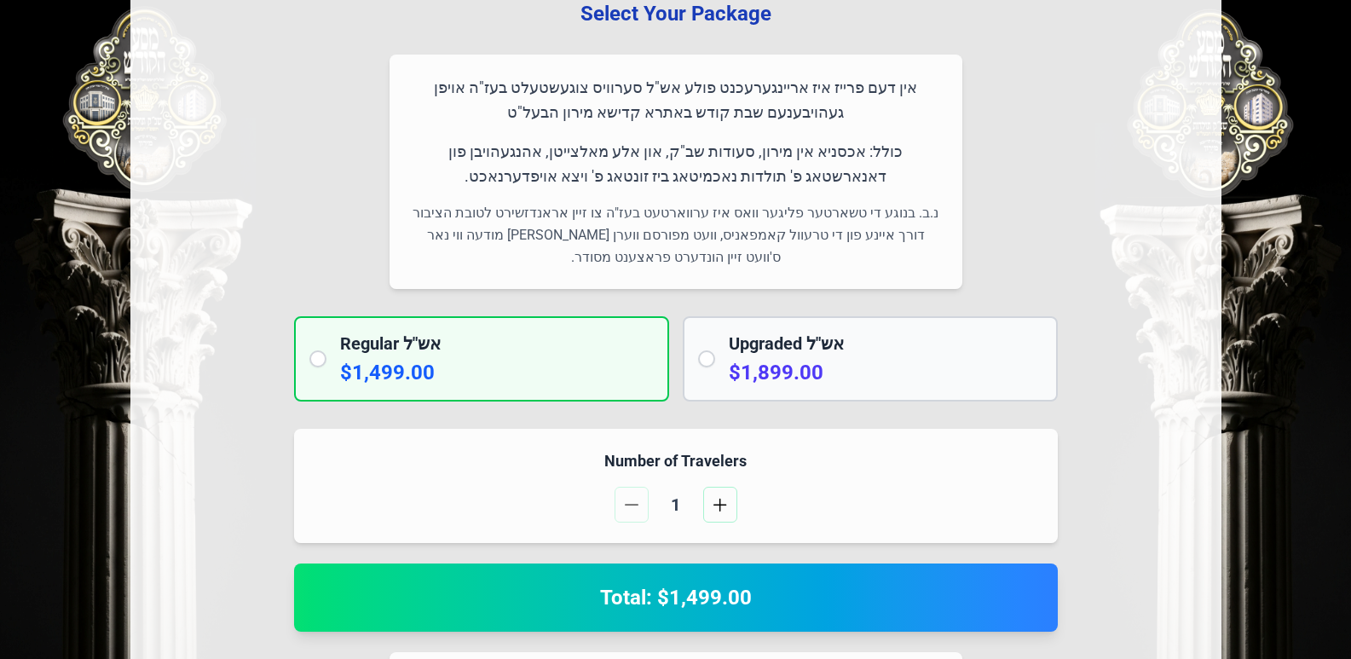
click at [775, 365] on p "$1,899.00" at bounding box center [886, 372] width 314 height 27
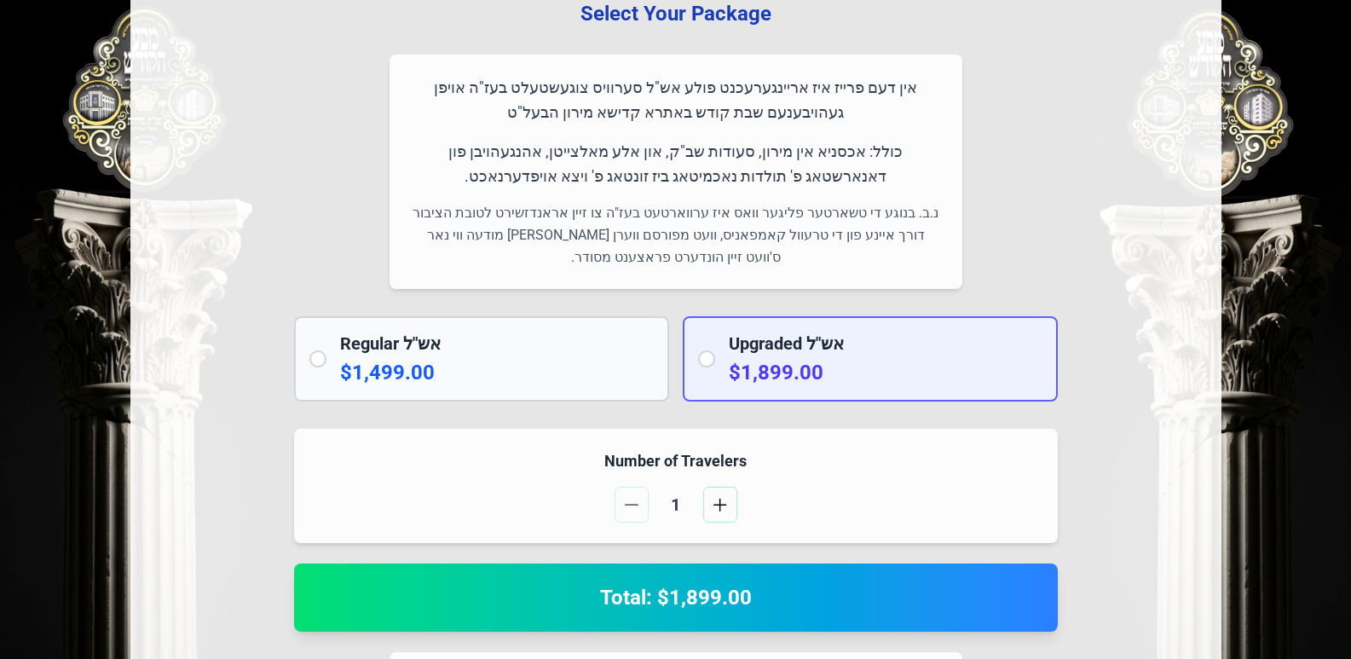
click at [608, 365] on p "$1,499.00" at bounding box center [497, 372] width 314 height 27
click at [855, 366] on p "$1,899.00" at bounding box center [886, 372] width 314 height 27
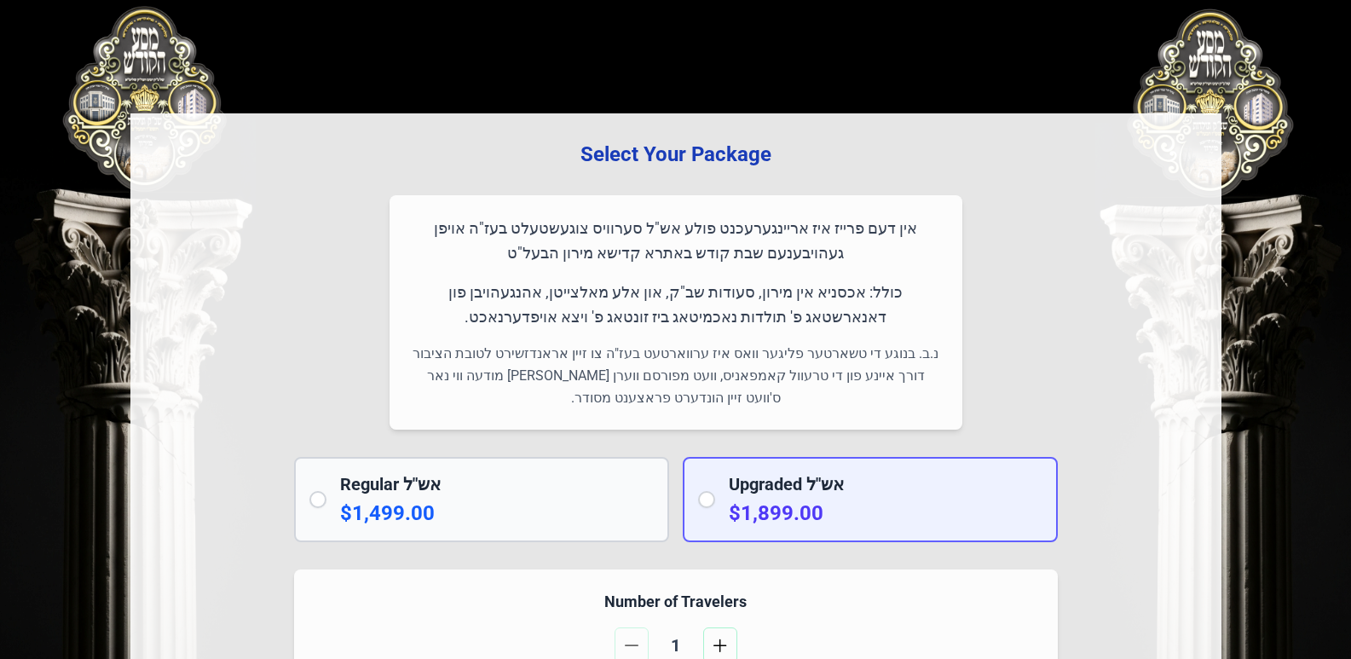
scroll to position [0, 0]
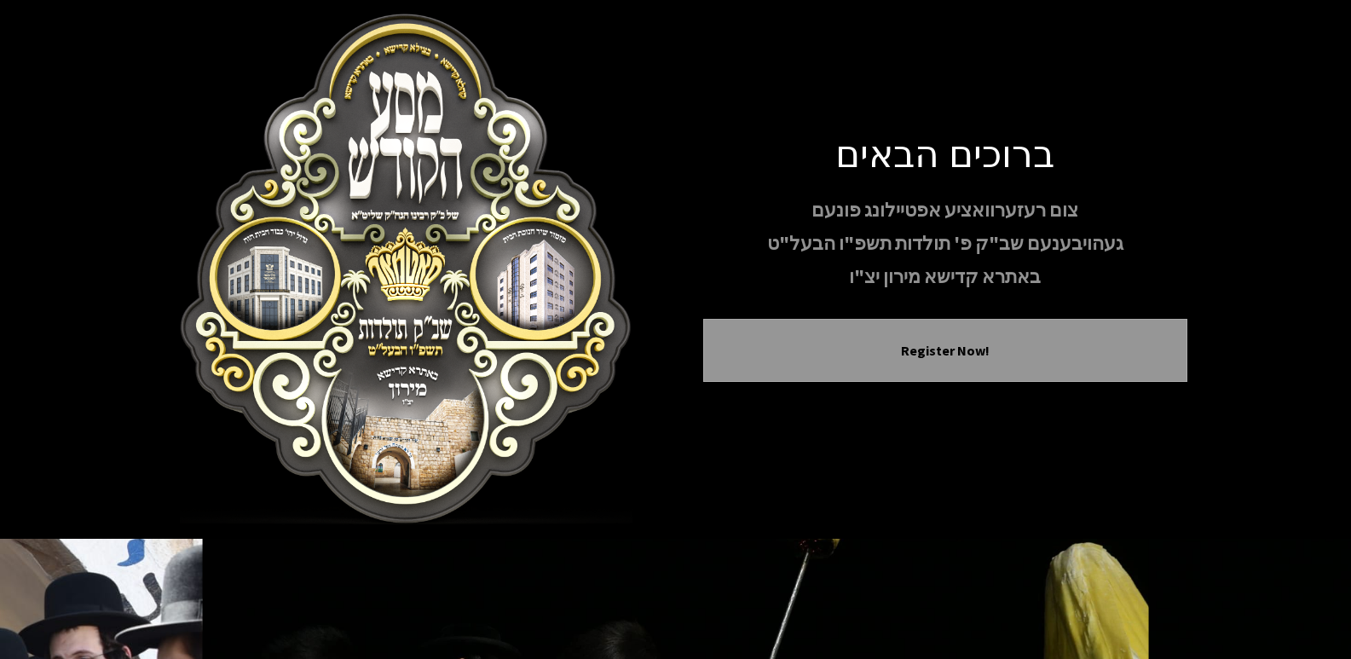
click at [963, 335] on div "Register Now!" at bounding box center [945, 350] width 484 height 63
click at [946, 352] on button "Register Now!" at bounding box center [944, 350] width 441 height 20
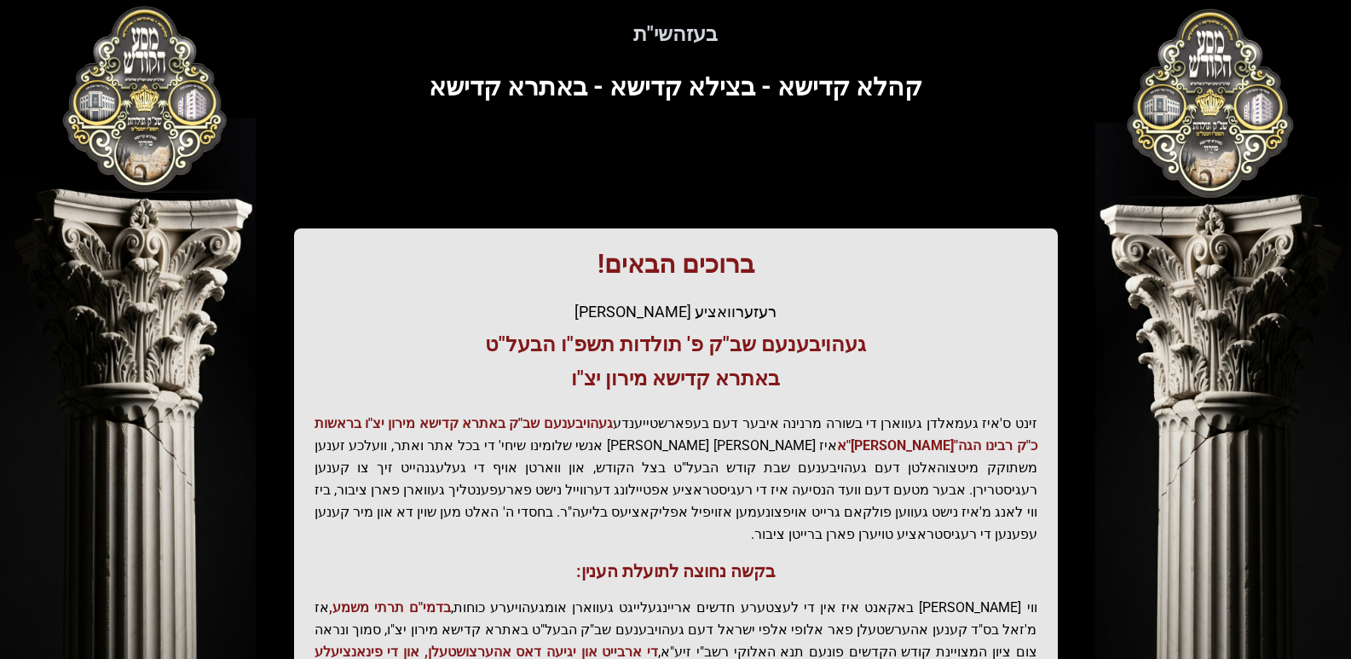
scroll to position [328, 0]
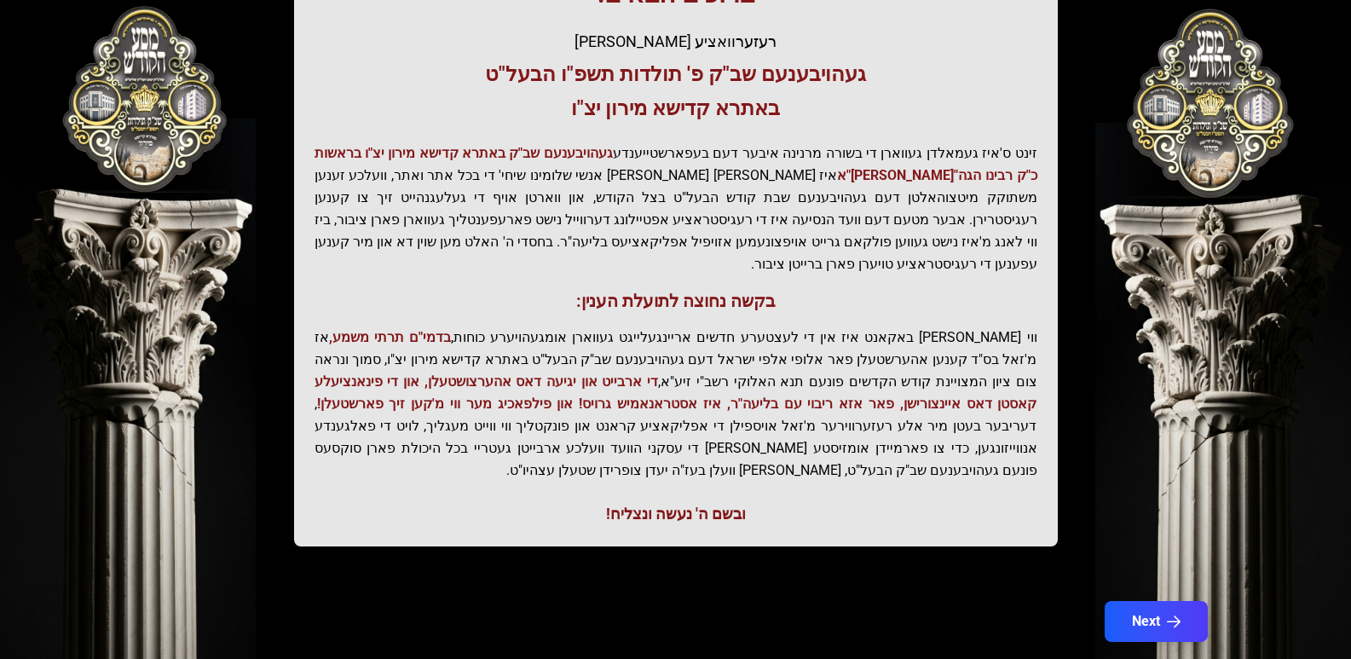
click at [1167, 614] on icon "button" at bounding box center [1174, 621] width 14 height 14
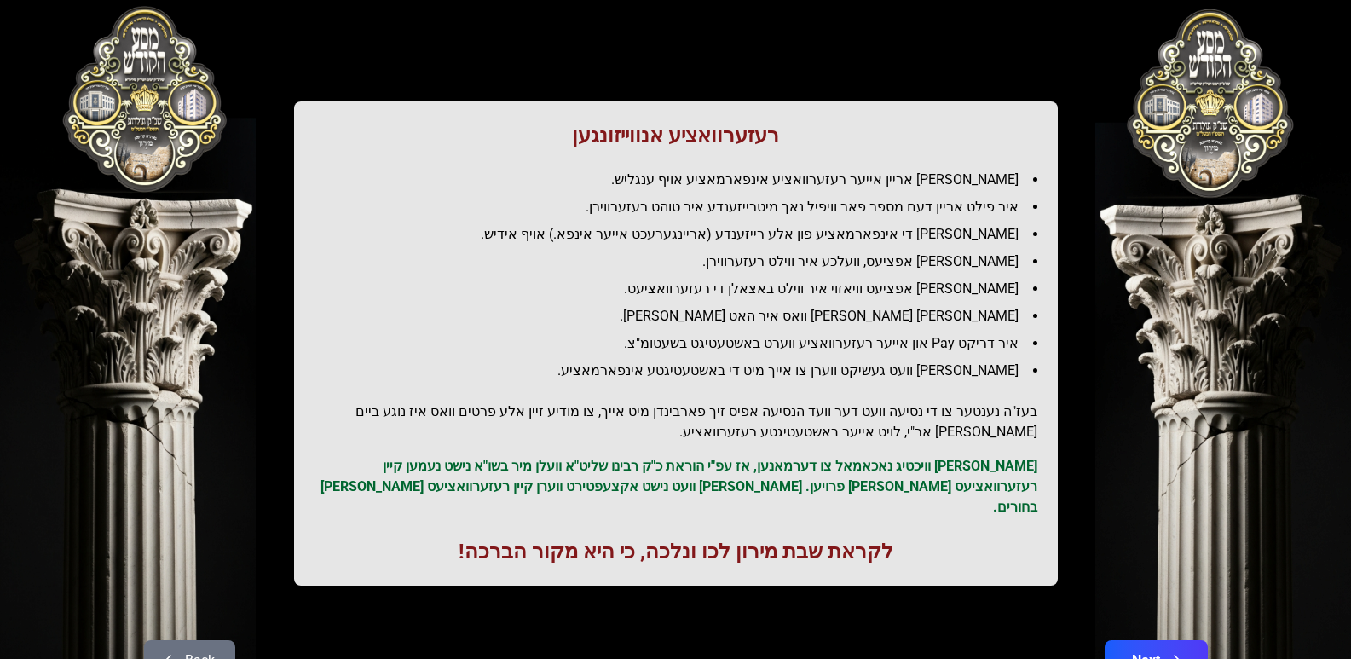
scroll to position [0, 0]
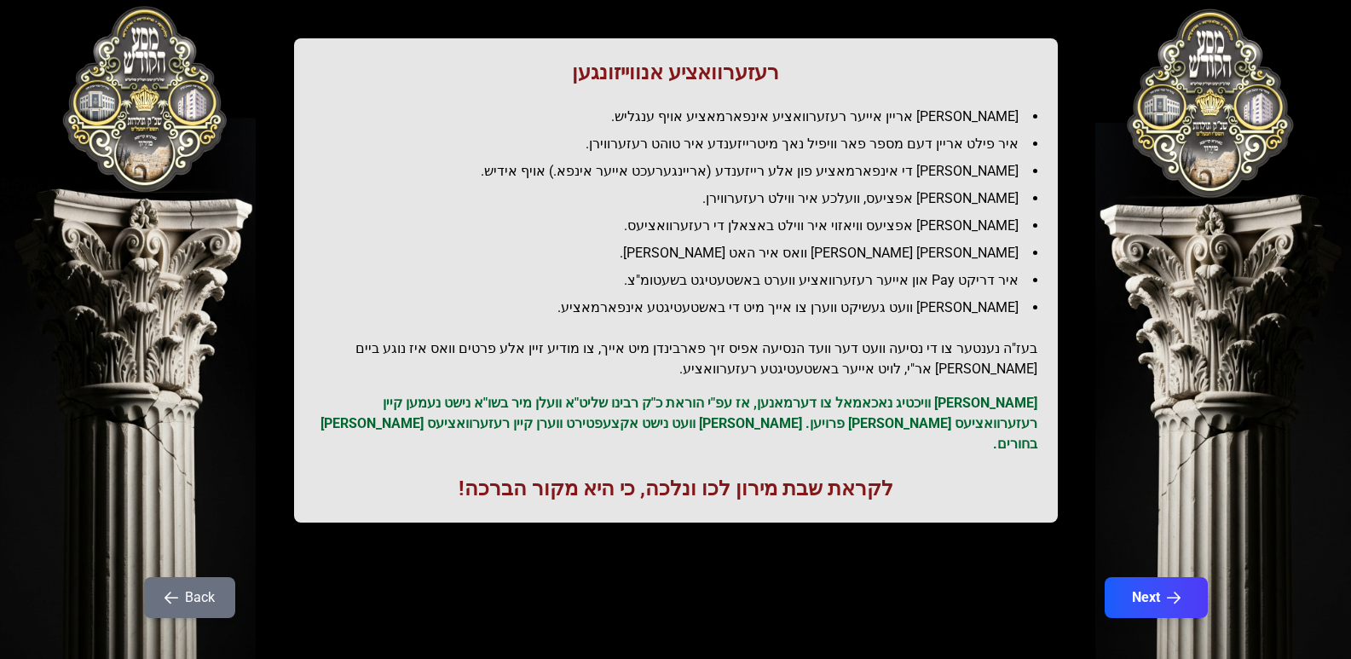
click at [1162, 583] on button "Next" at bounding box center [1155, 597] width 103 height 41
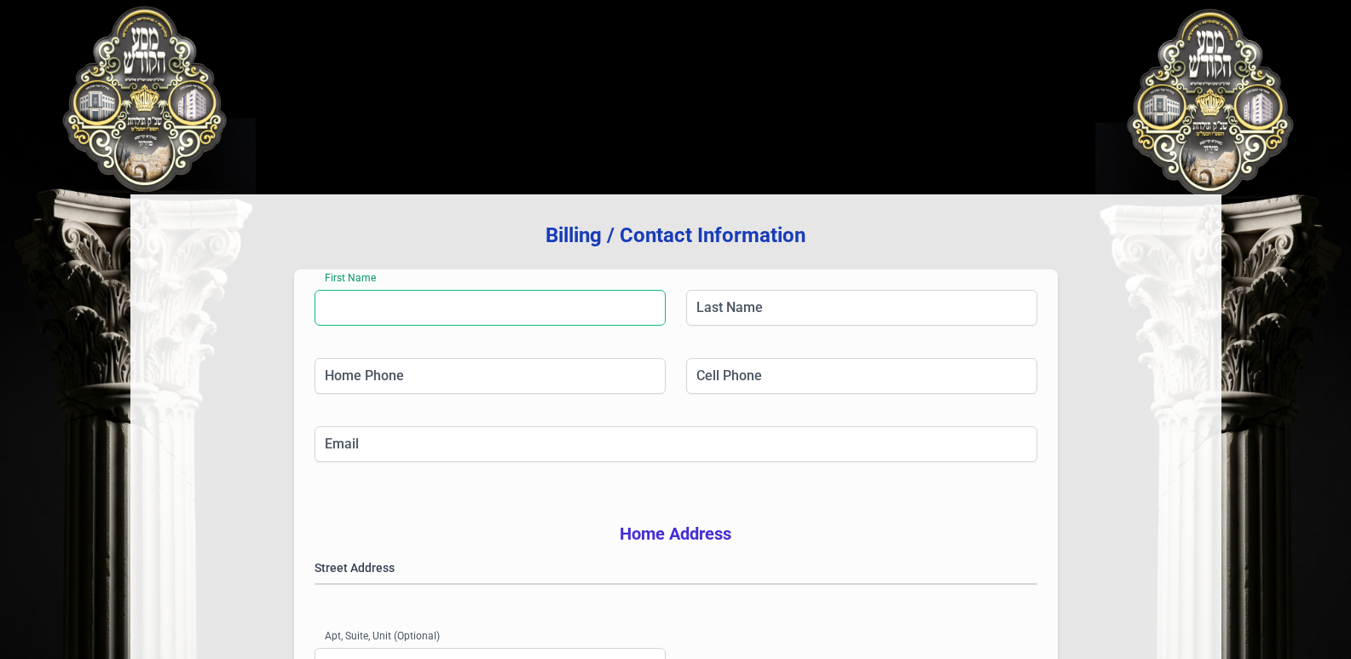
click at [487, 306] on input "First Name" at bounding box center [489, 308] width 351 height 36
type input "**********"
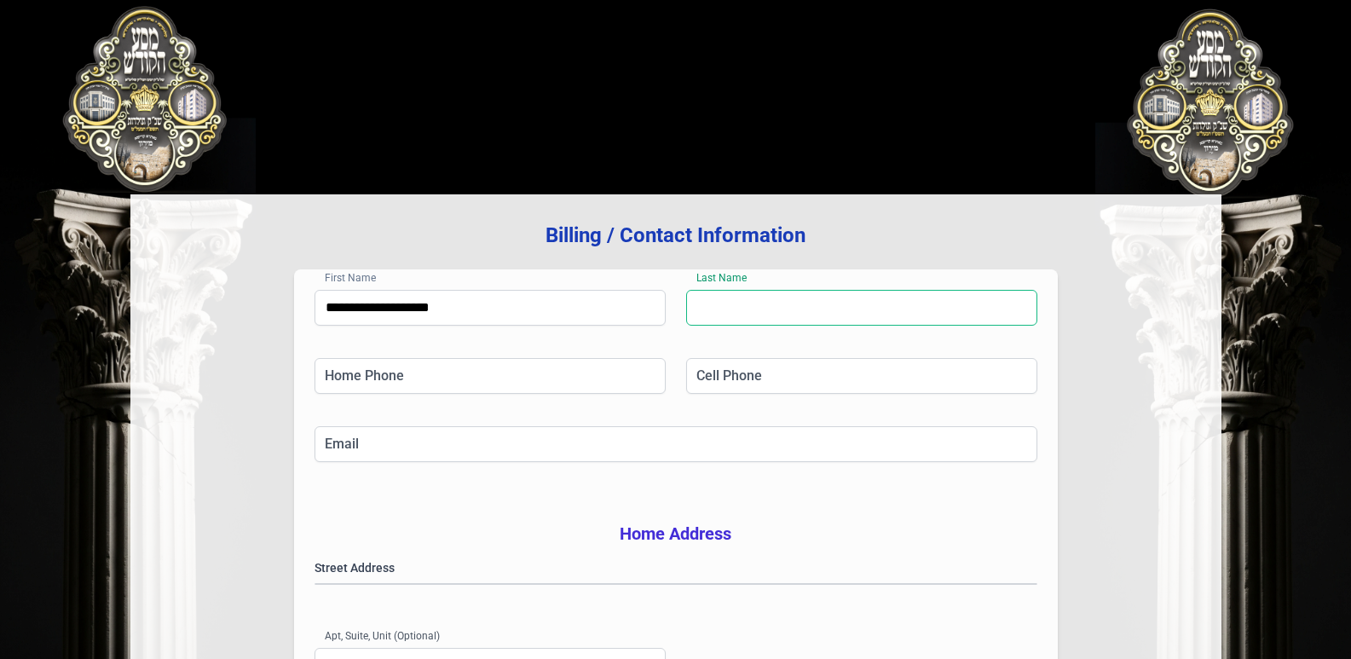
click at [880, 309] on input "Last Name" at bounding box center [861, 308] width 351 height 36
type input "**********"
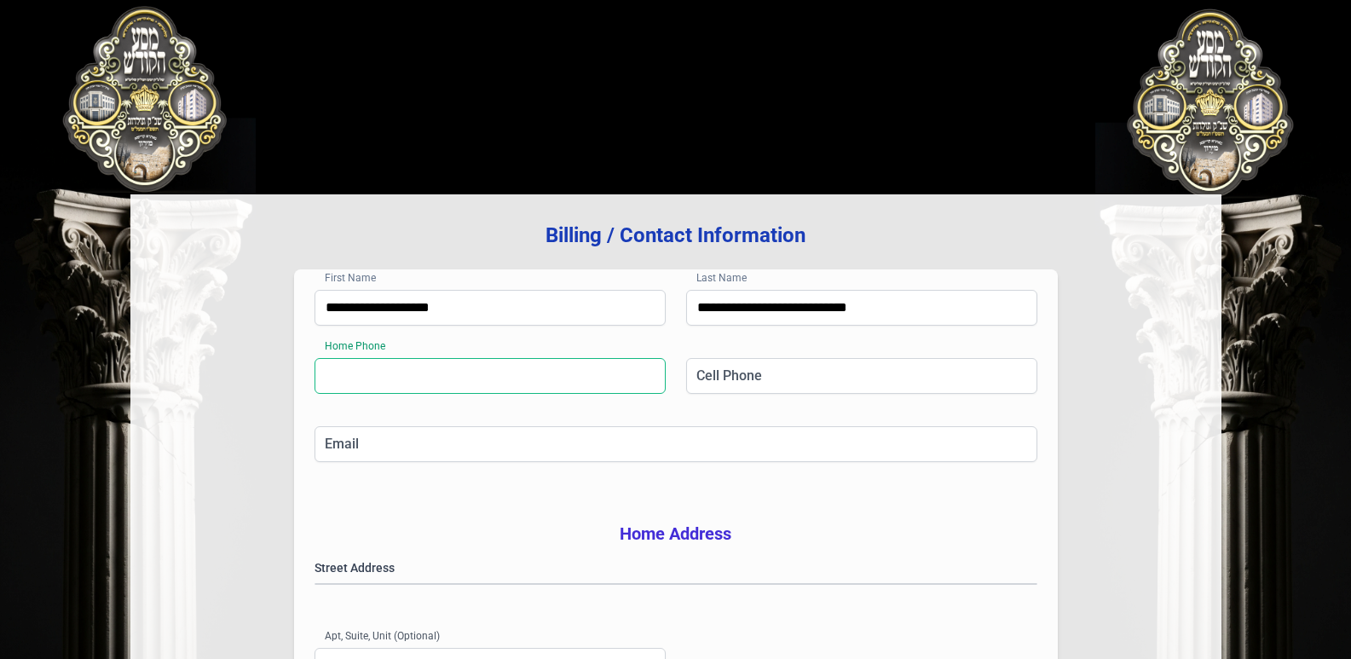
click at [609, 379] on input "Home Phone" at bounding box center [489, 376] width 351 height 36
type input "**********"
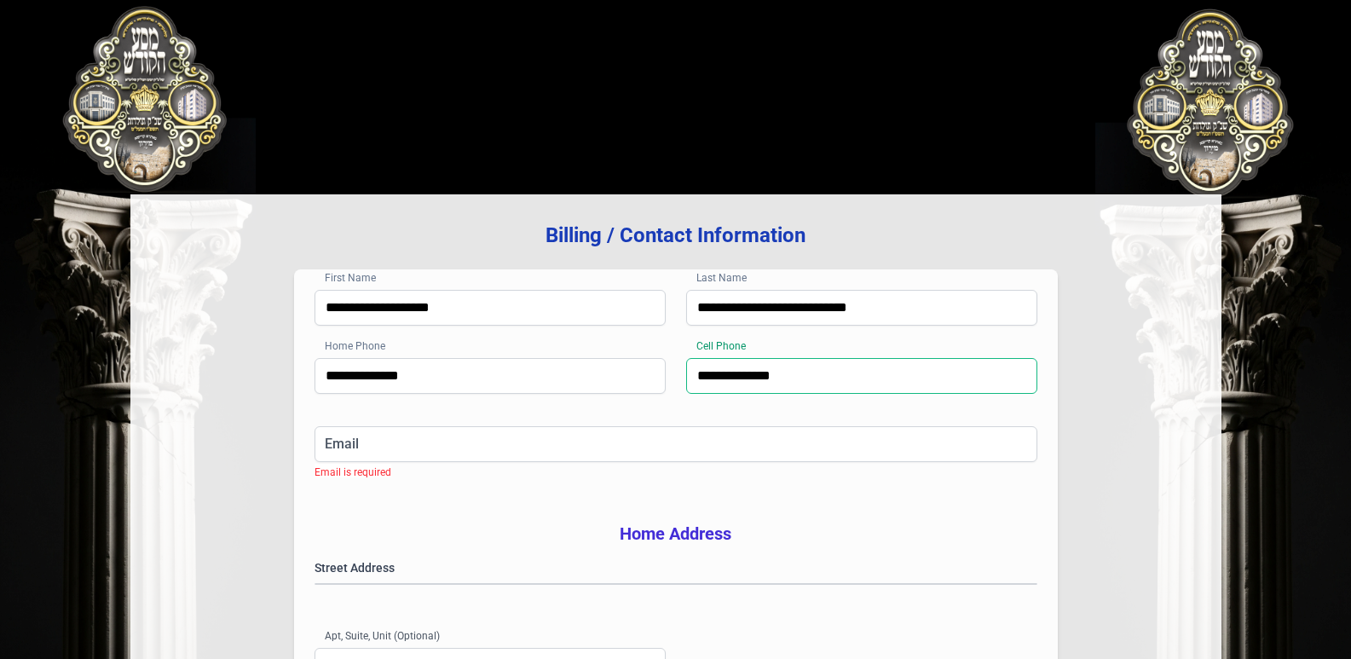
type input "**********"
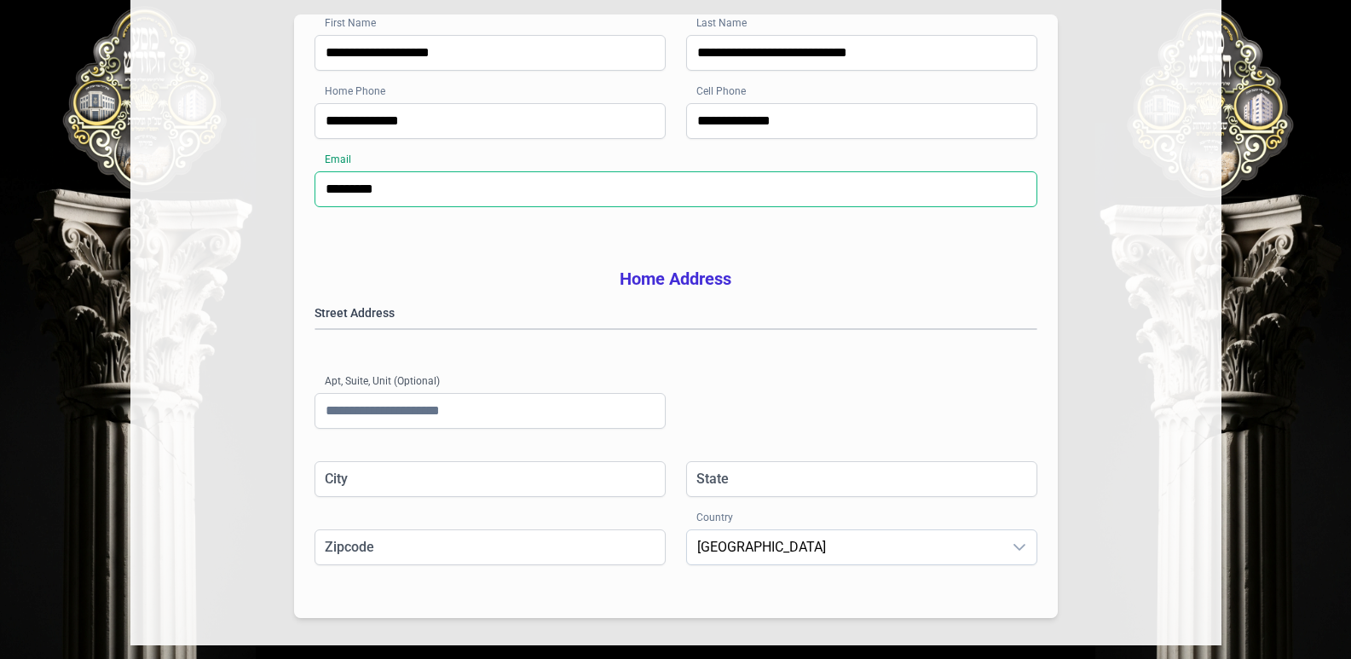
scroll to position [256, 0]
type input "*********"
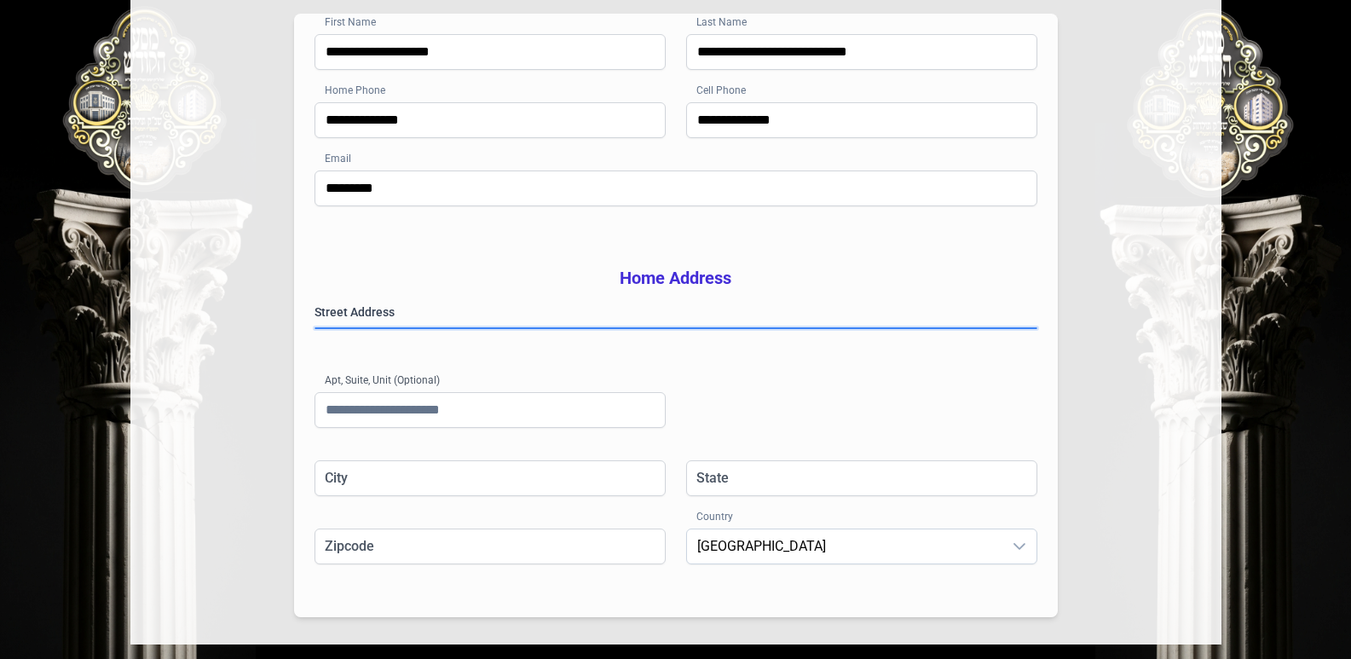
click at [315, 328] on gmp-place-autocomplete at bounding box center [315, 328] width 0 height 0
type input "**********"
type input "**"
type input "*********"
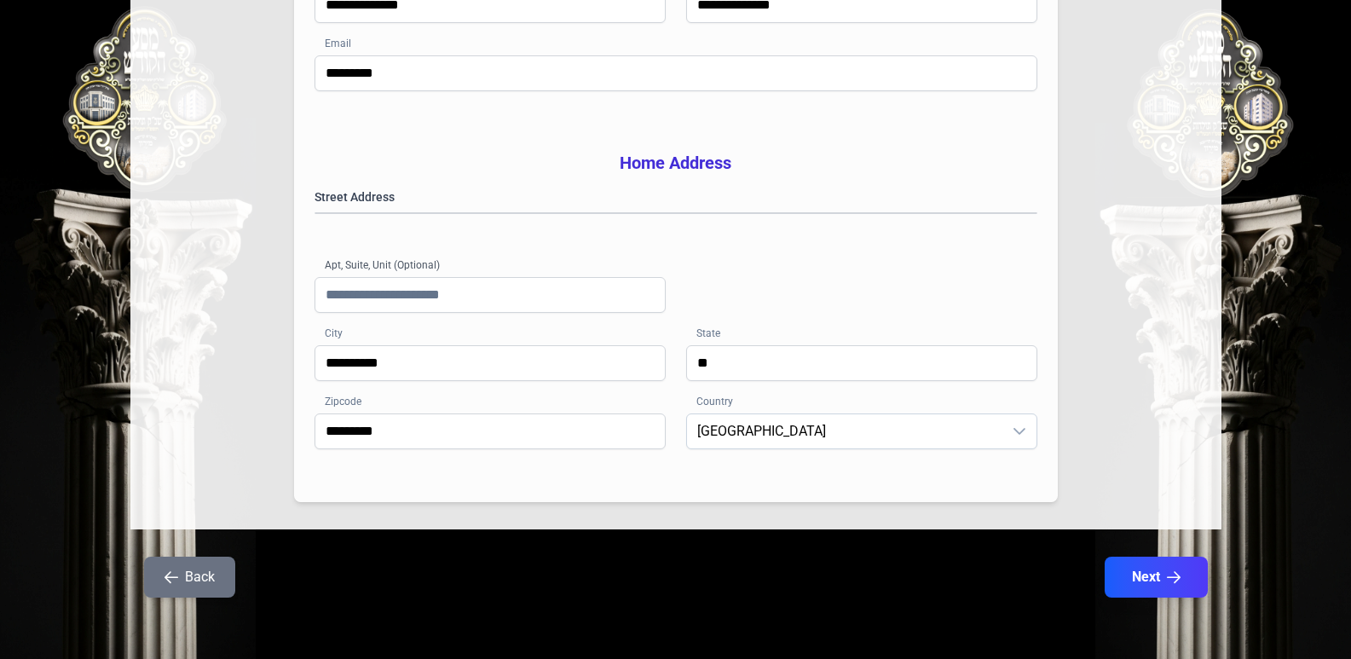
click at [1144, 582] on button "Next" at bounding box center [1155, 576] width 103 height 41
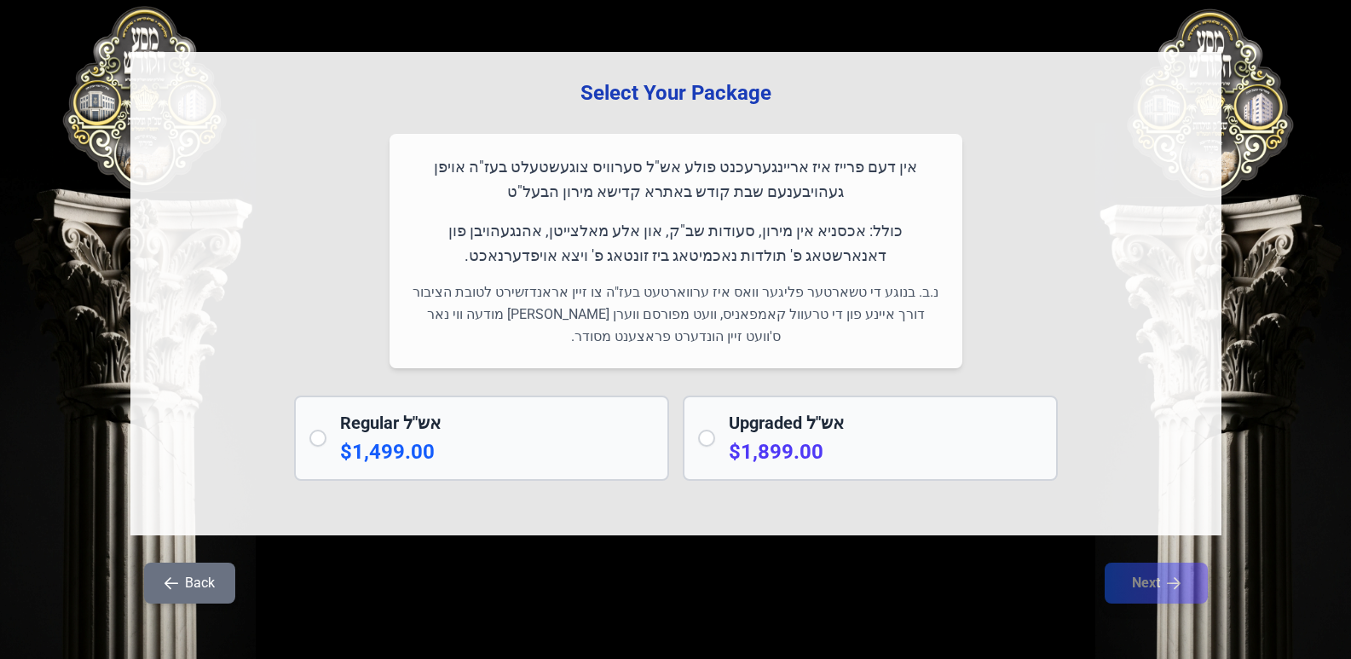
scroll to position [97, 0]
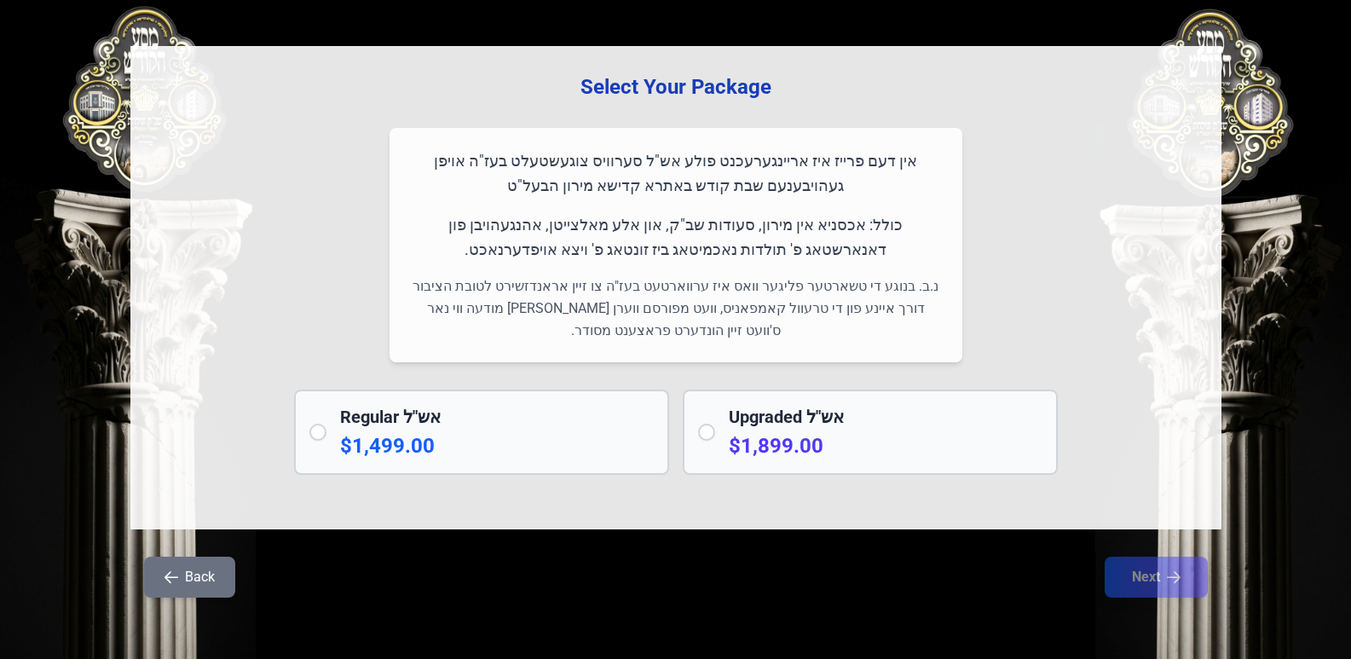
click at [553, 427] on h2 "Regular אש"ל" at bounding box center [497, 417] width 314 height 24
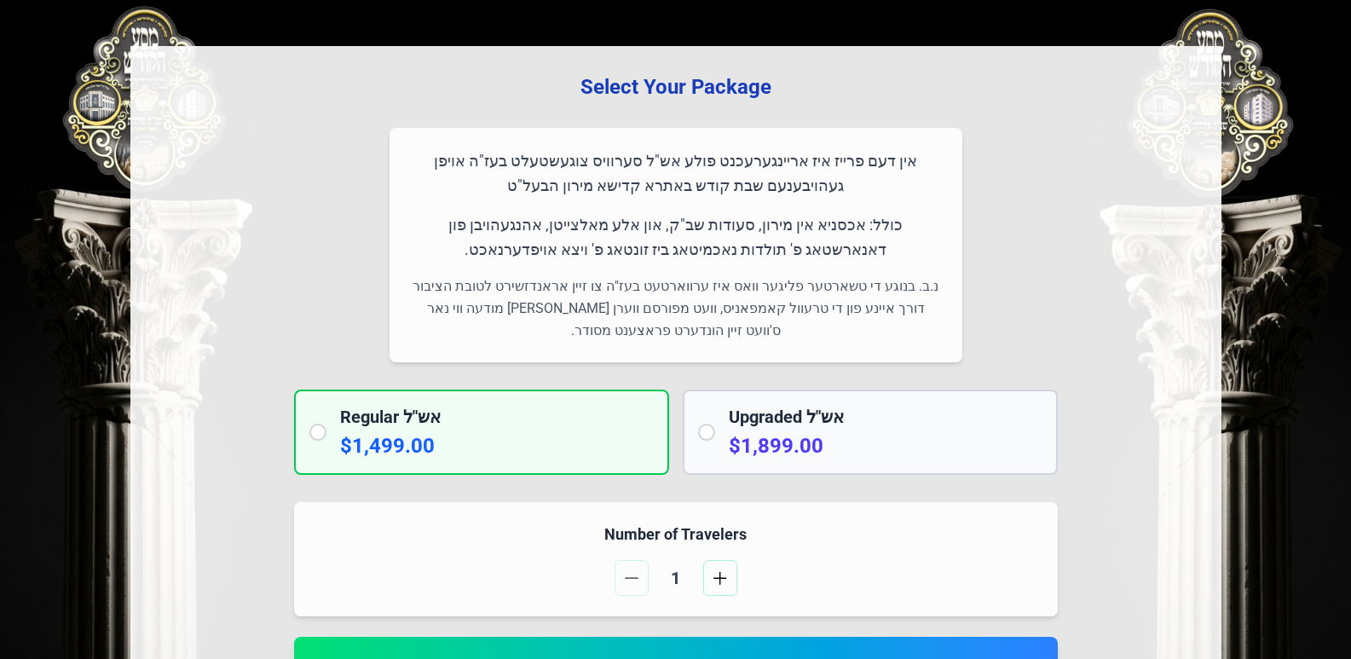
click at [811, 439] on p "$1,899.00" at bounding box center [886, 445] width 314 height 27
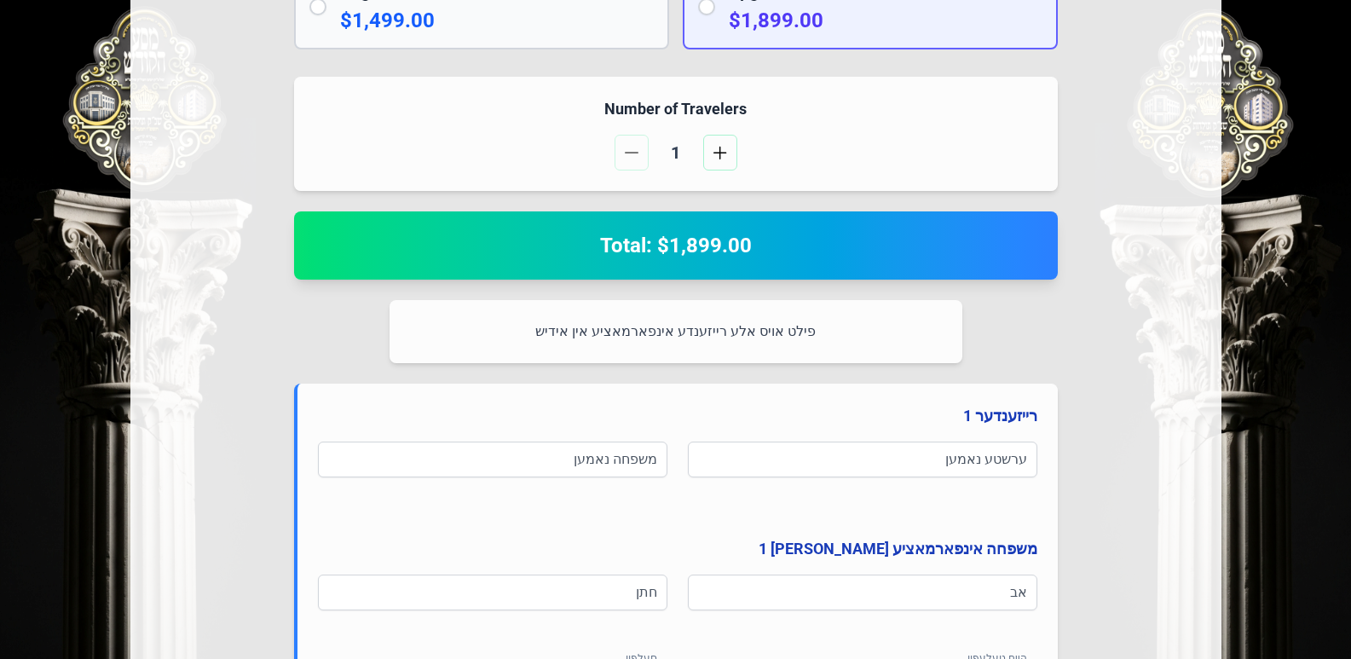
scroll to position [523, 0]
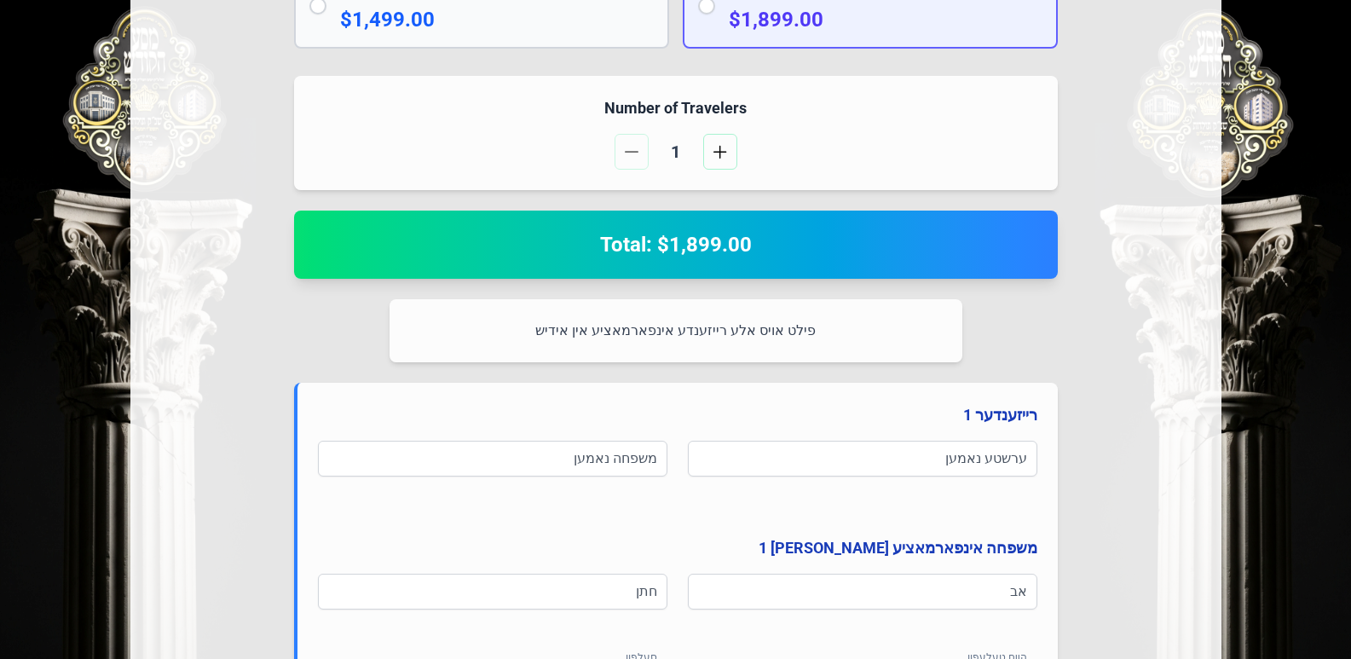
click at [564, 24] on p "$1,499.00" at bounding box center [497, 19] width 314 height 27
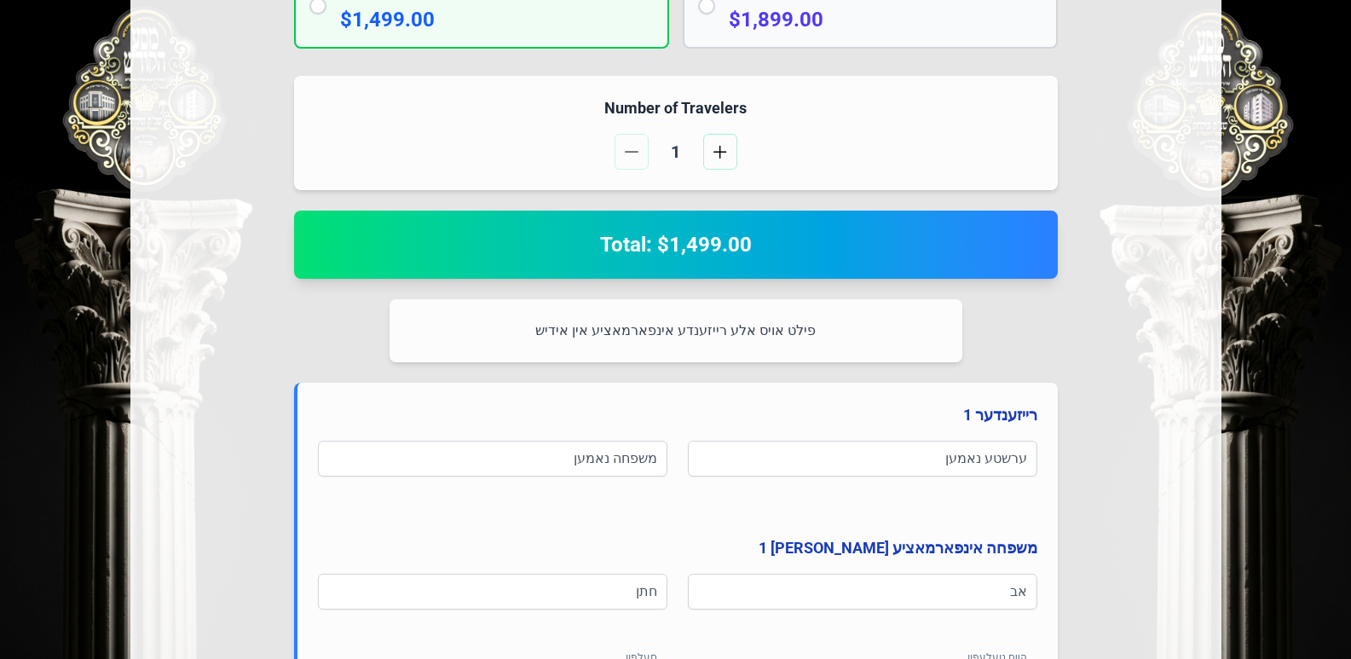
click at [688, 12] on div "Upgraded אש"ל $1,899.00" at bounding box center [870, 5] width 375 height 85
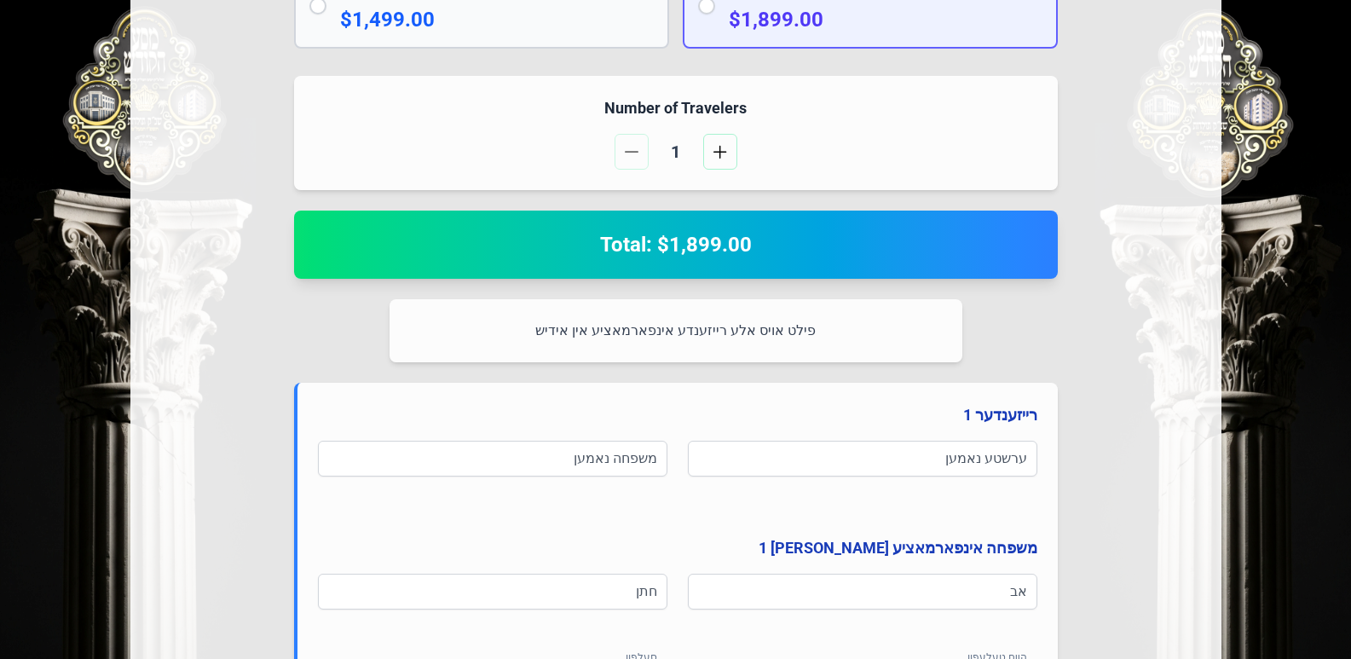
click at [607, 22] on p "$1,499.00" at bounding box center [497, 19] width 314 height 27
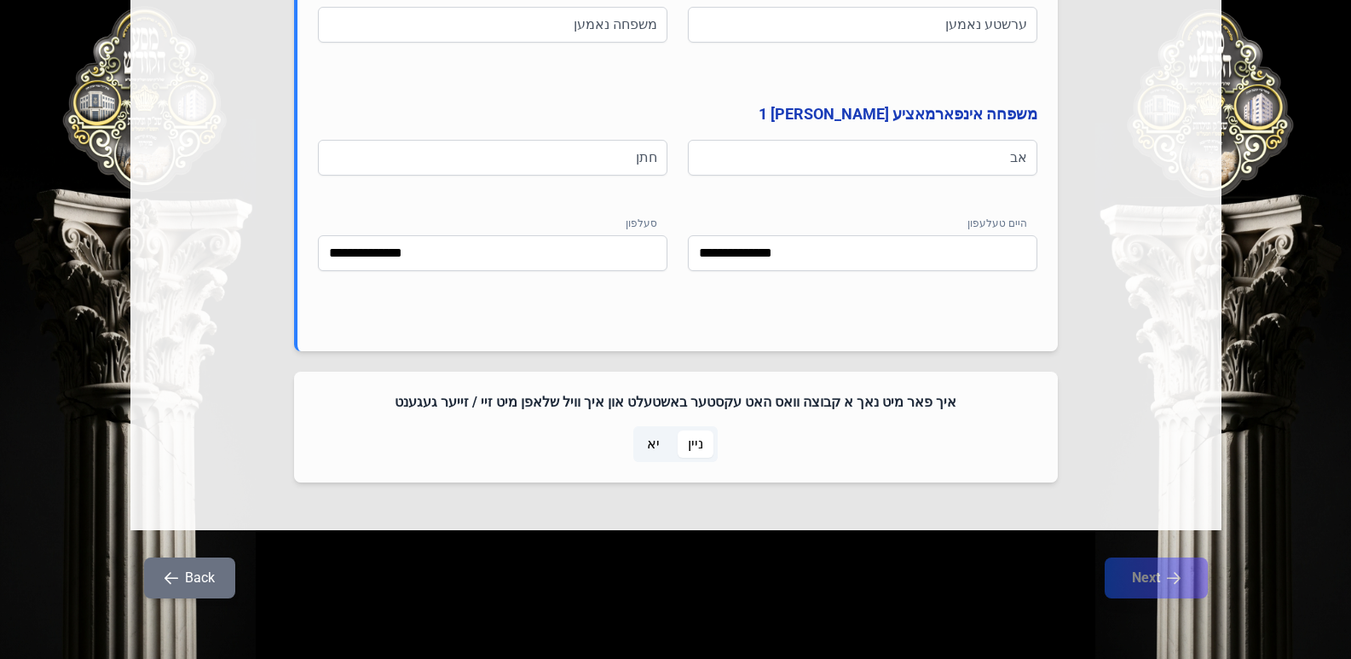
scroll to position [958, 0]
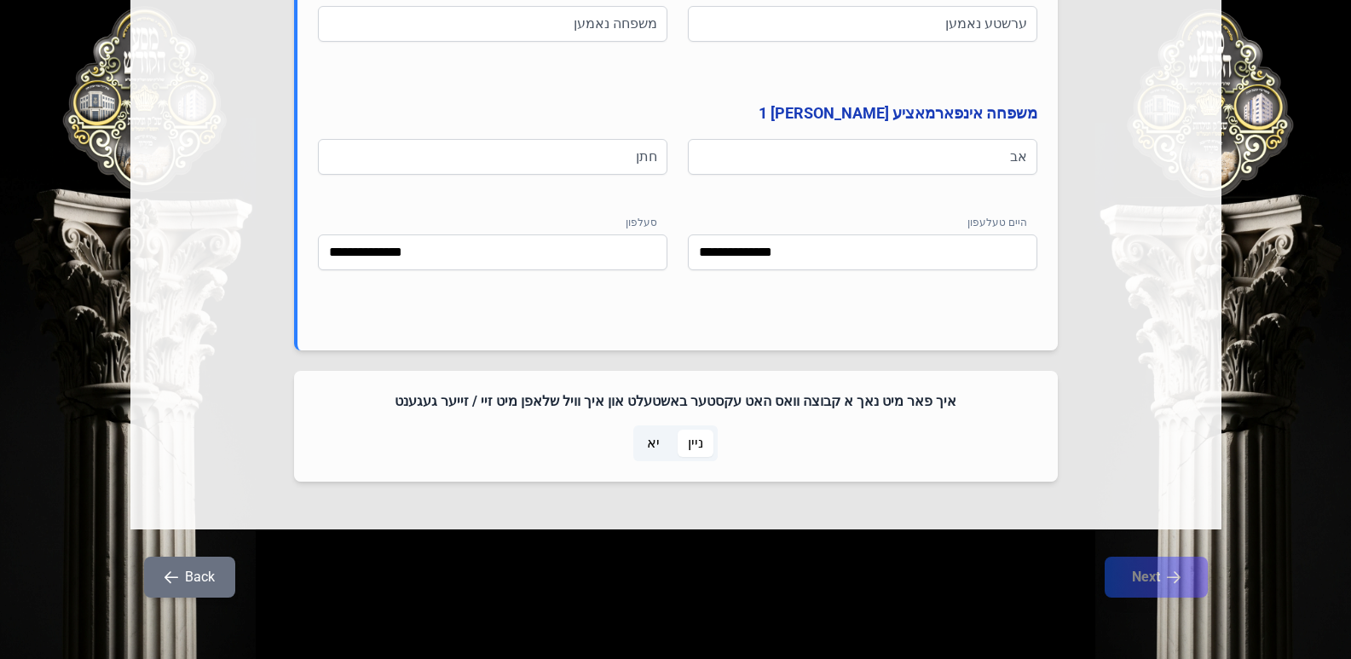
click at [656, 450] on span "יא" at bounding box center [653, 443] width 13 height 20
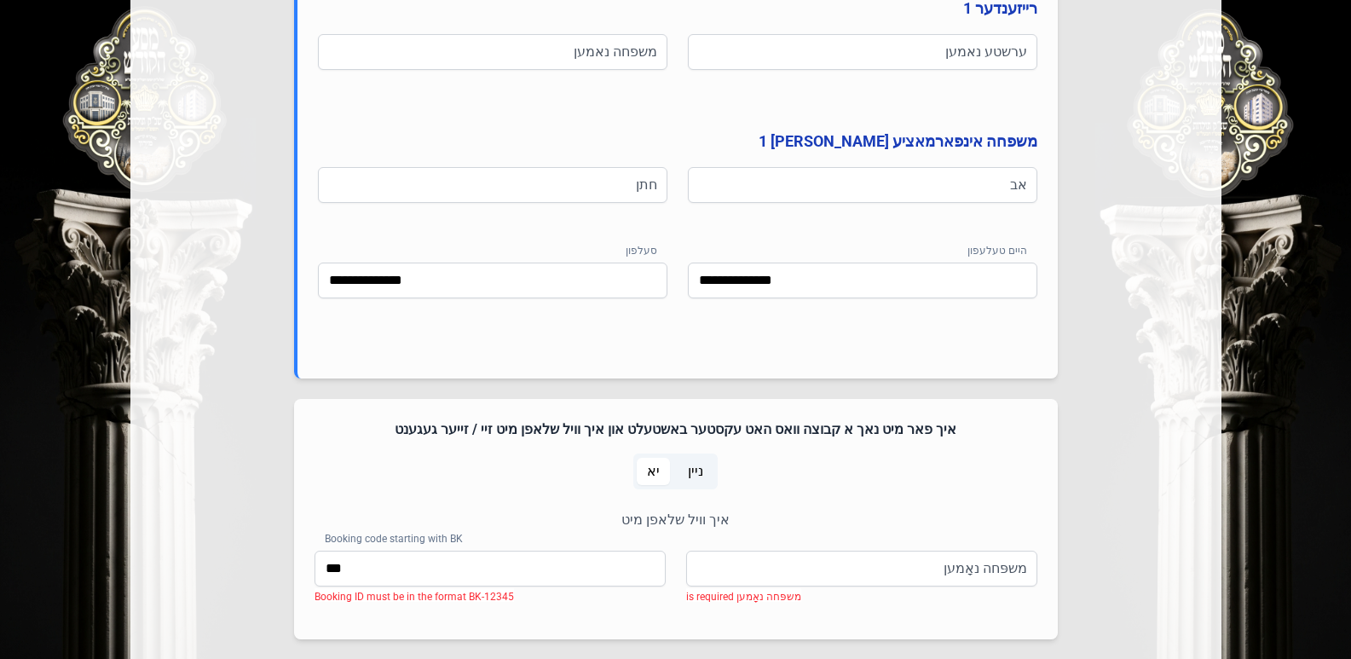
scroll to position [917, 0]
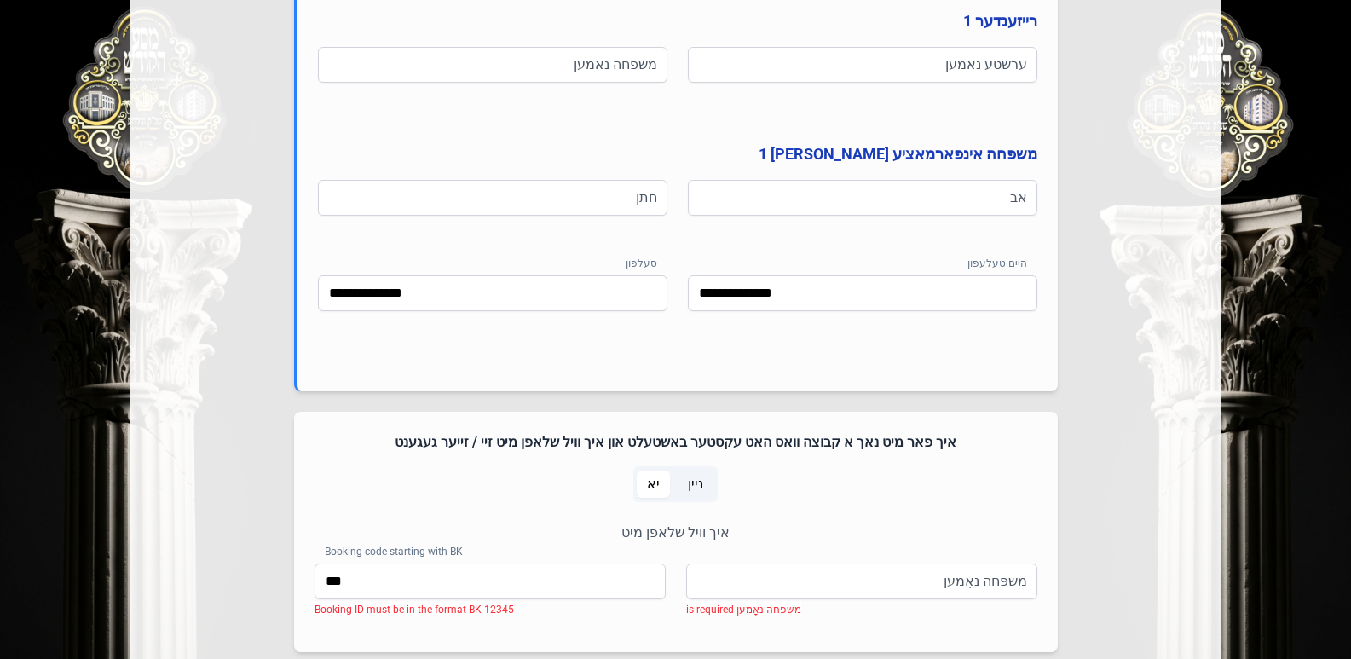
click at [689, 481] on span "ניין" at bounding box center [695, 484] width 15 height 20
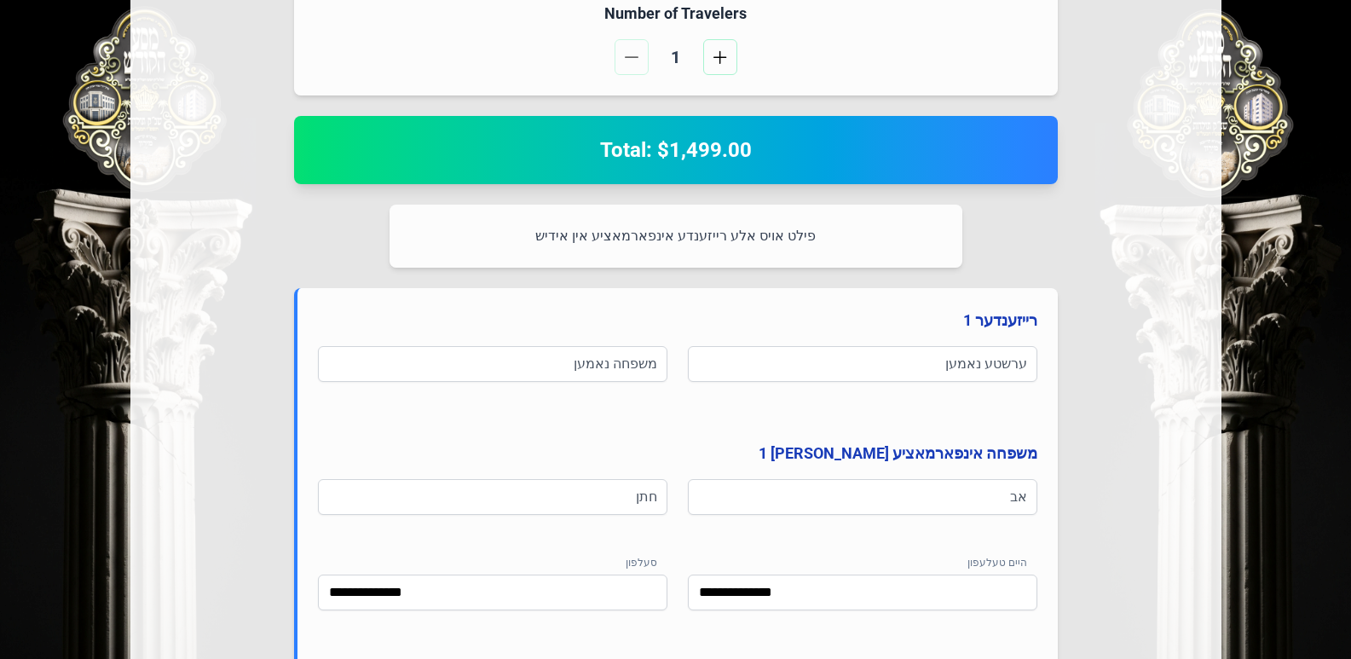
scroll to position [576, 0]
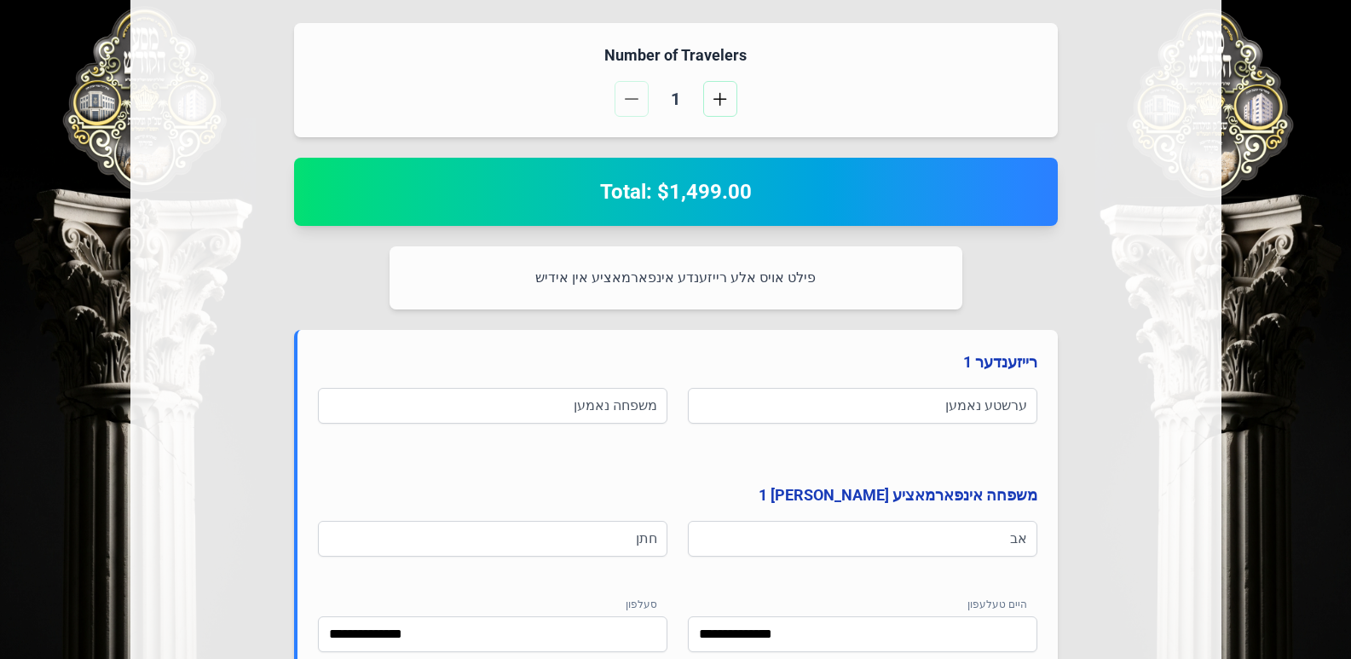
click at [709, 99] on button "button" at bounding box center [720, 99] width 34 height 36
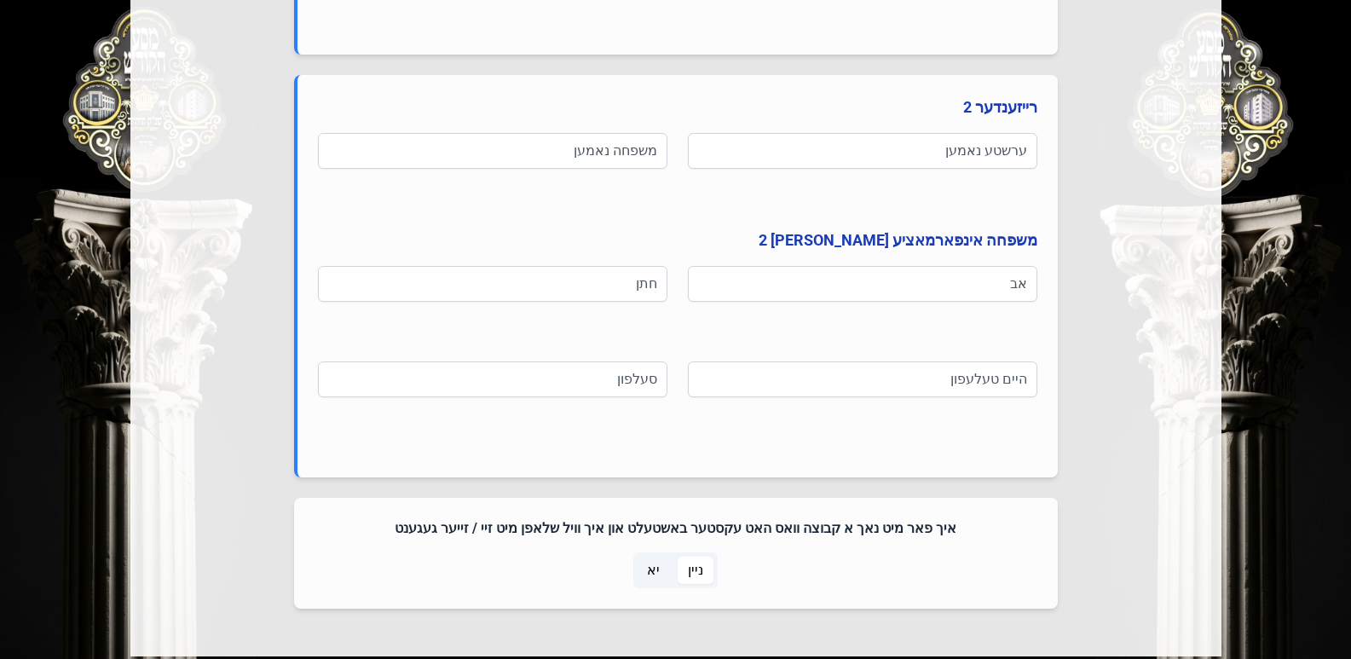
scroll to position [1381, 0]
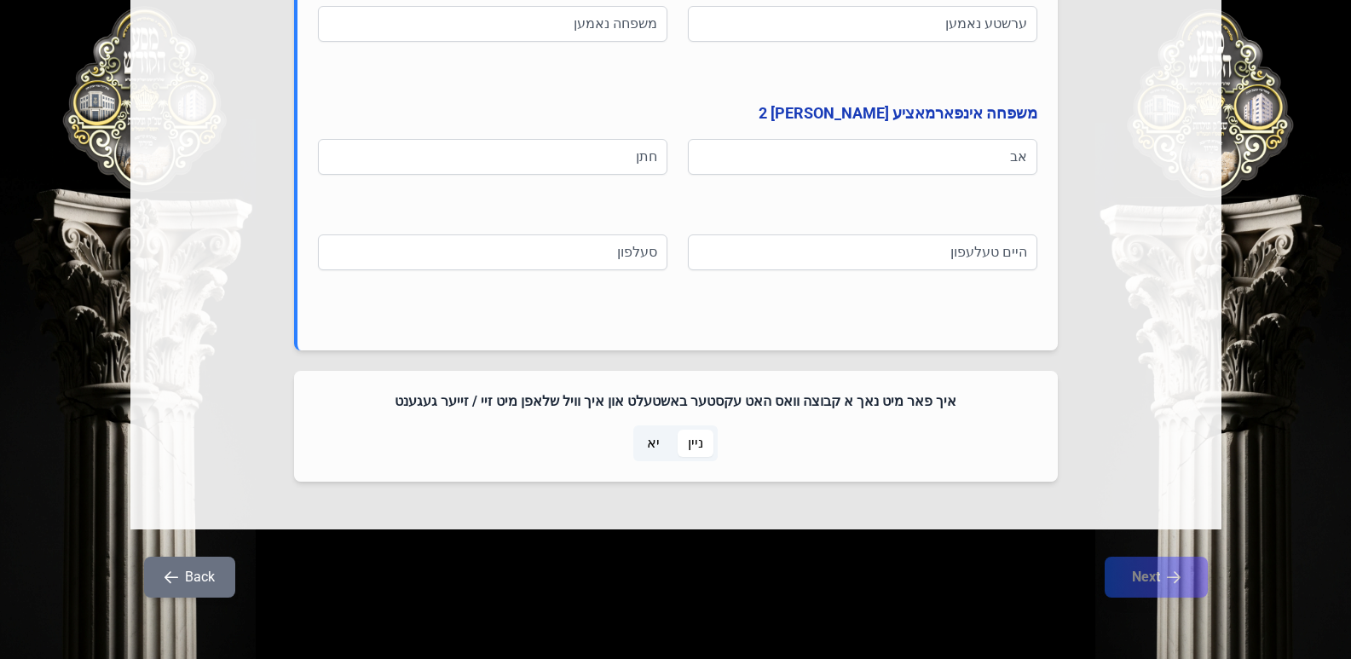
click at [660, 437] on span "יא" at bounding box center [653, 443] width 33 height 27
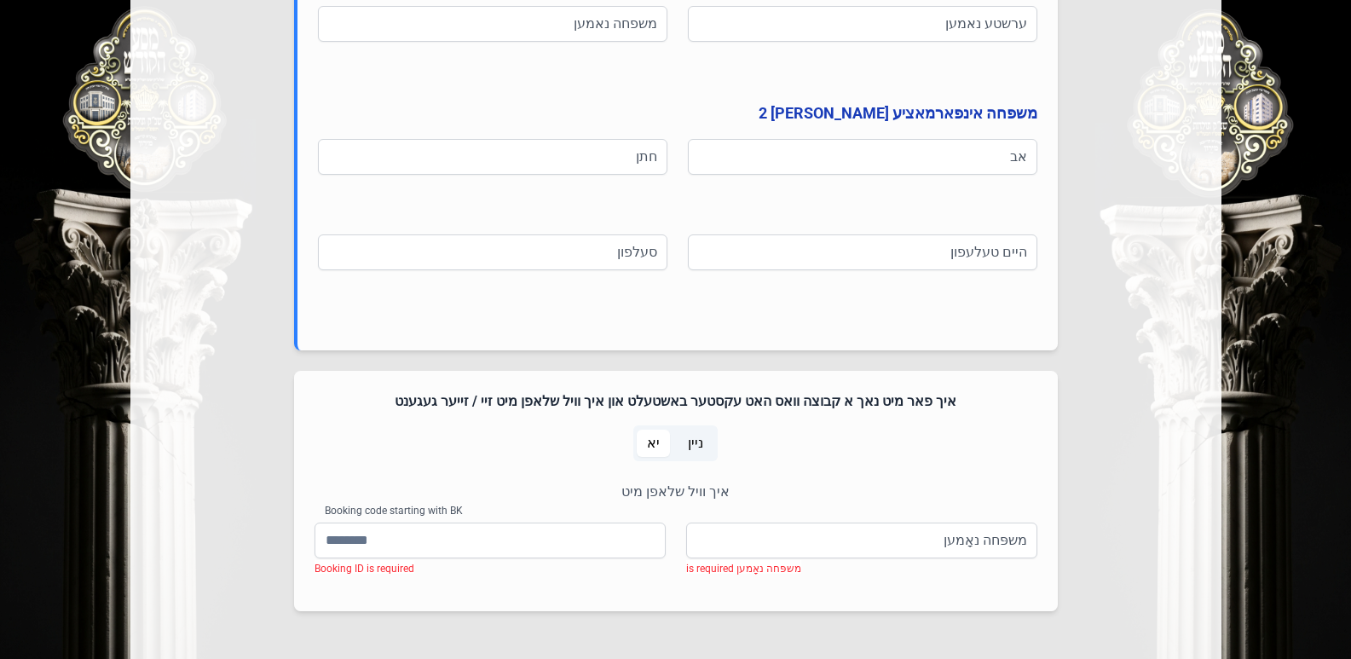
click at [694, 441] on span "ניין" at bounding box center [695, 443] width 15 height 20
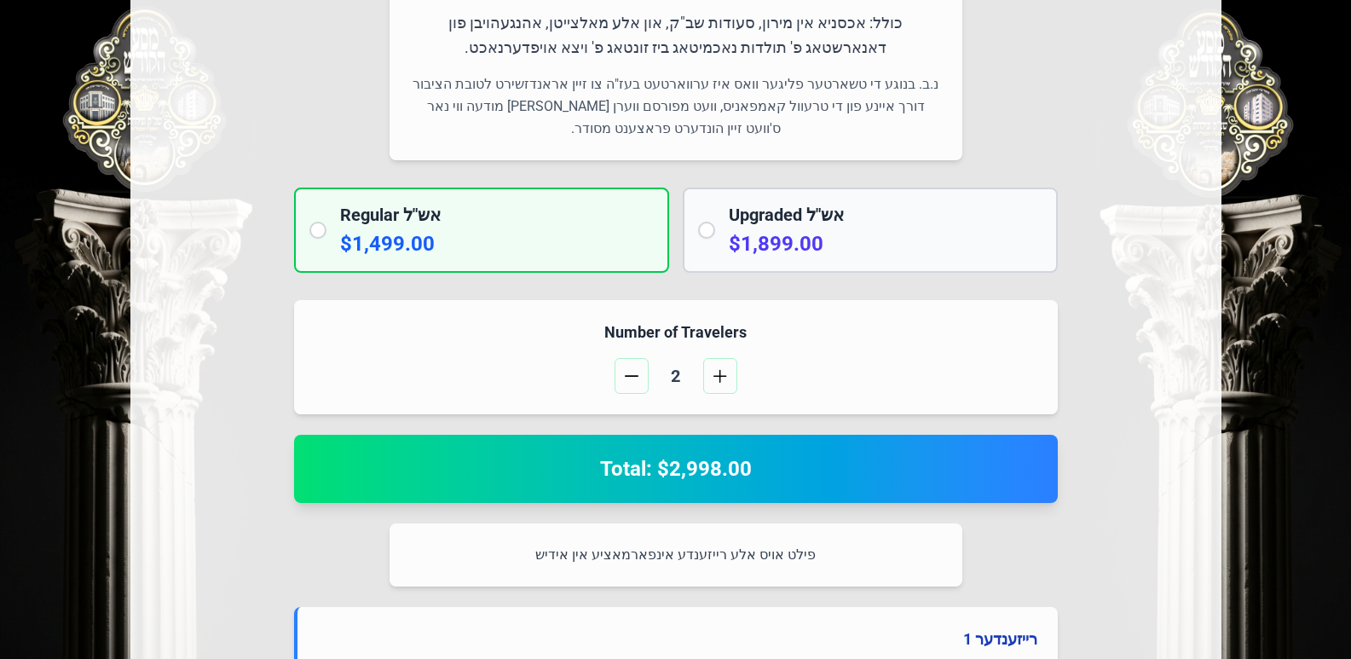
scroll to position [187, 0]
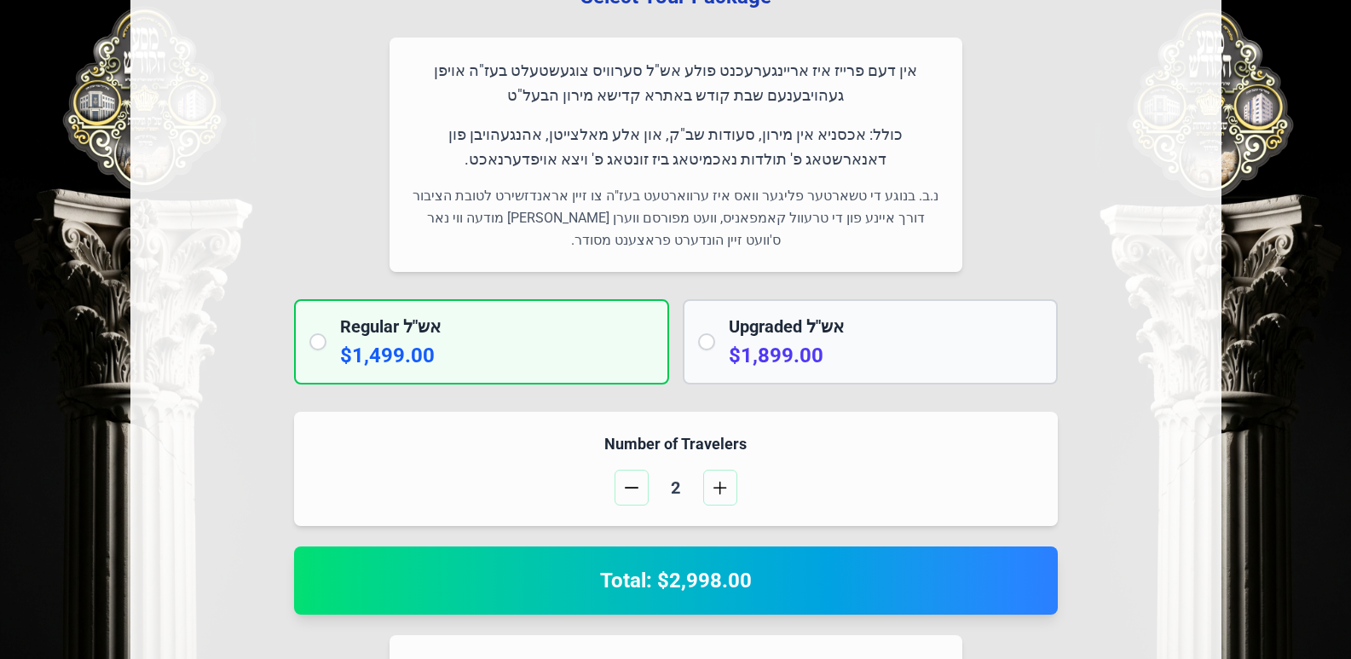
click at [726, 486] on span "button" at bounding box center [720, 488] width 14 height 14
click at [725, 486] on span "button" at bounding box center [720, 488] width 14 height 14
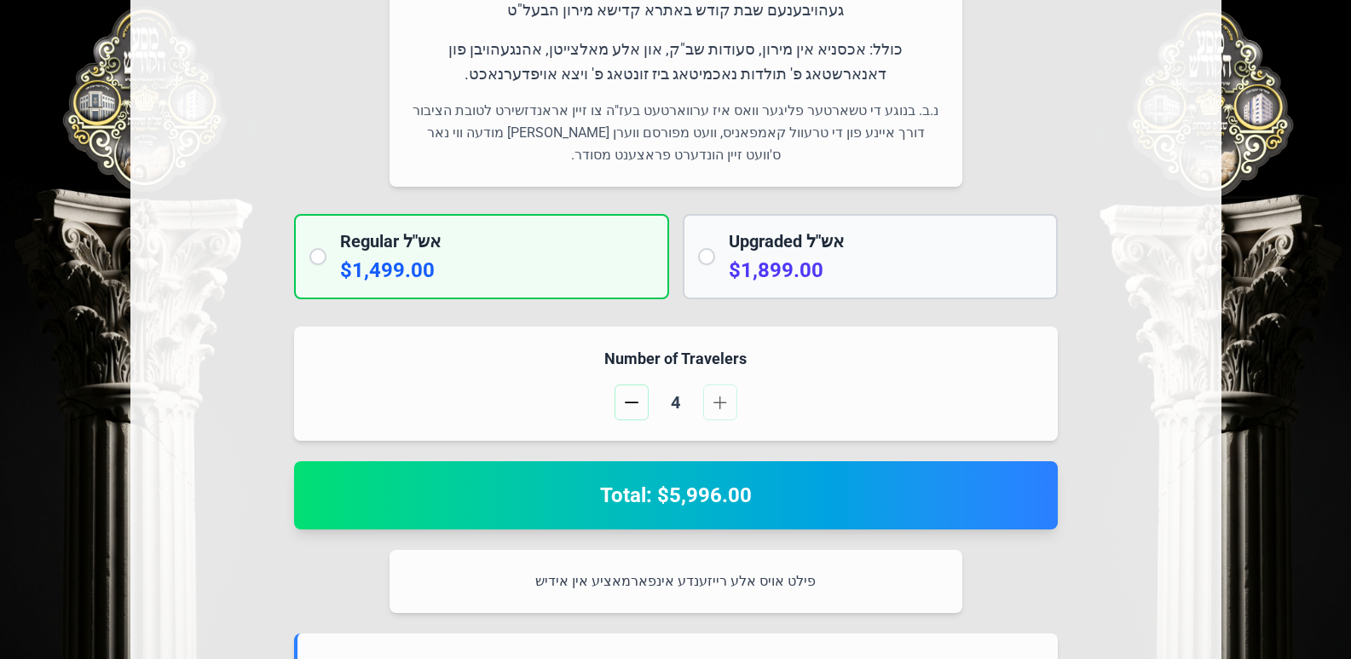
scroll to position [358, 0]
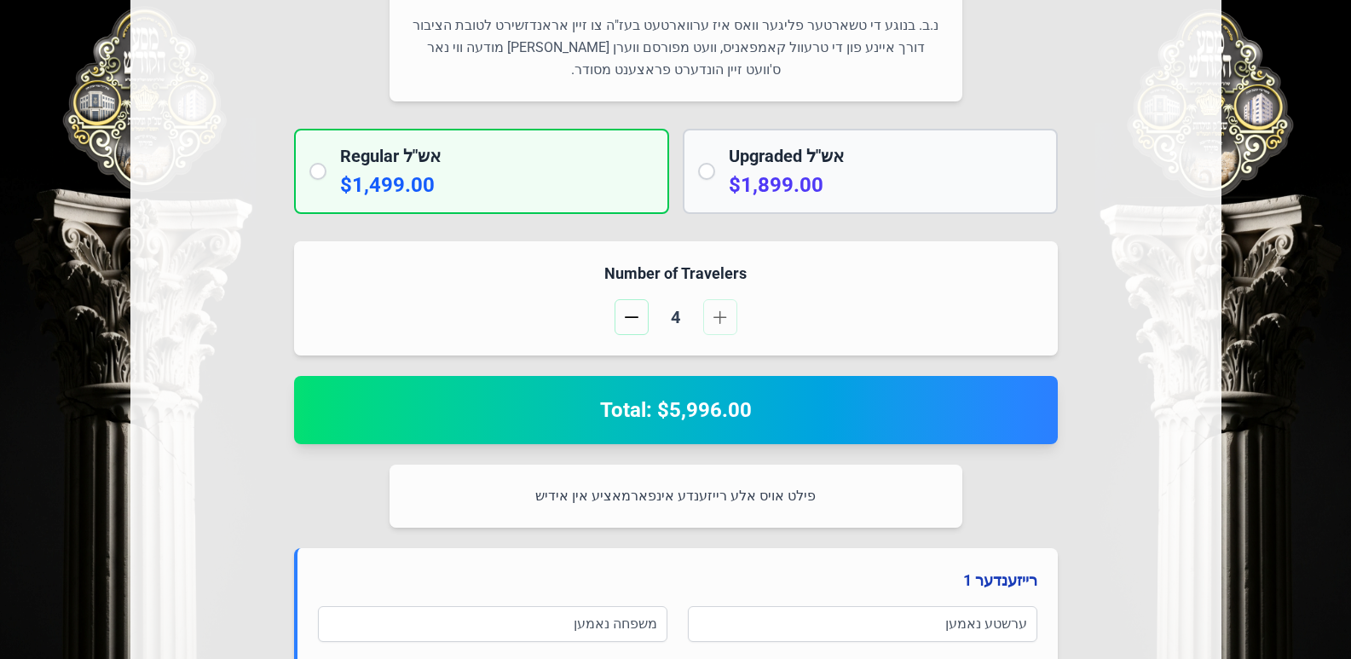
click at [634, 321] on span "button" at bounding box center [632, 317] width 14 height 14
click at [634, 320] on span "button" at bounding box center [632, 317] width 14 height 14
click at [726, 319] on span "button" at bounding box center [720, 317] width 14 height 14
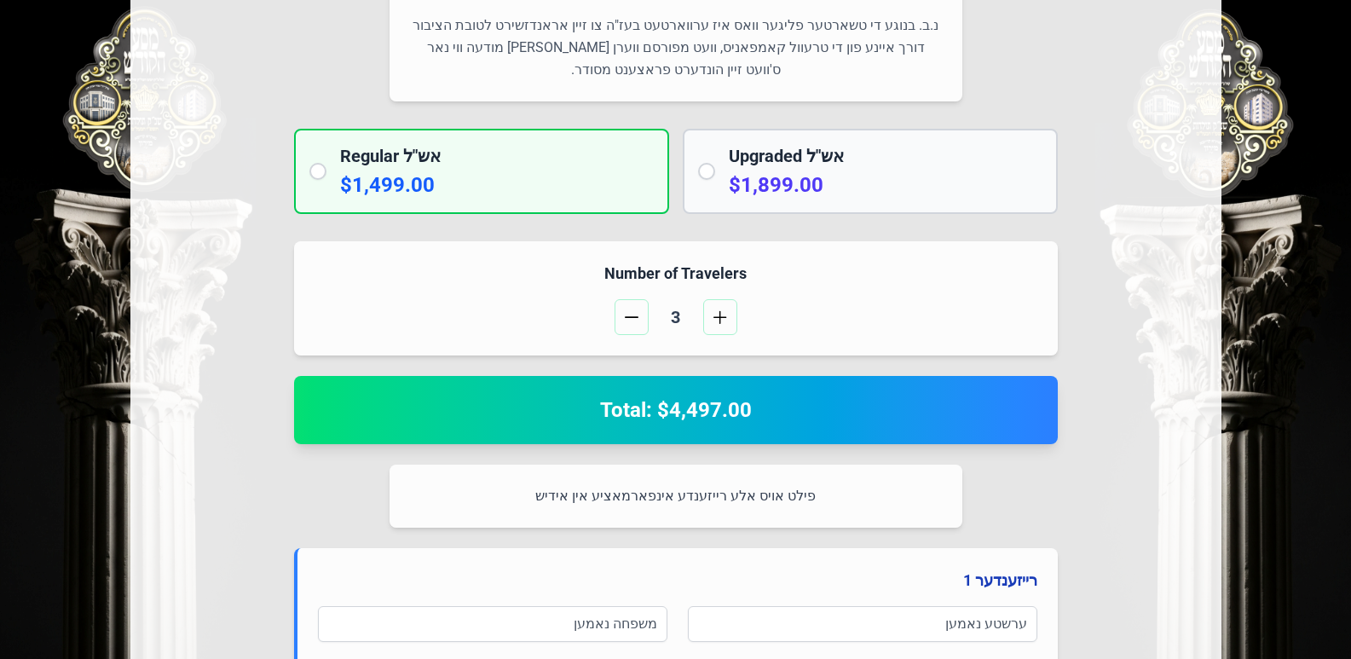
click at [726, 319] on span "button" at bounding box center [720, 317] width 14 height 14
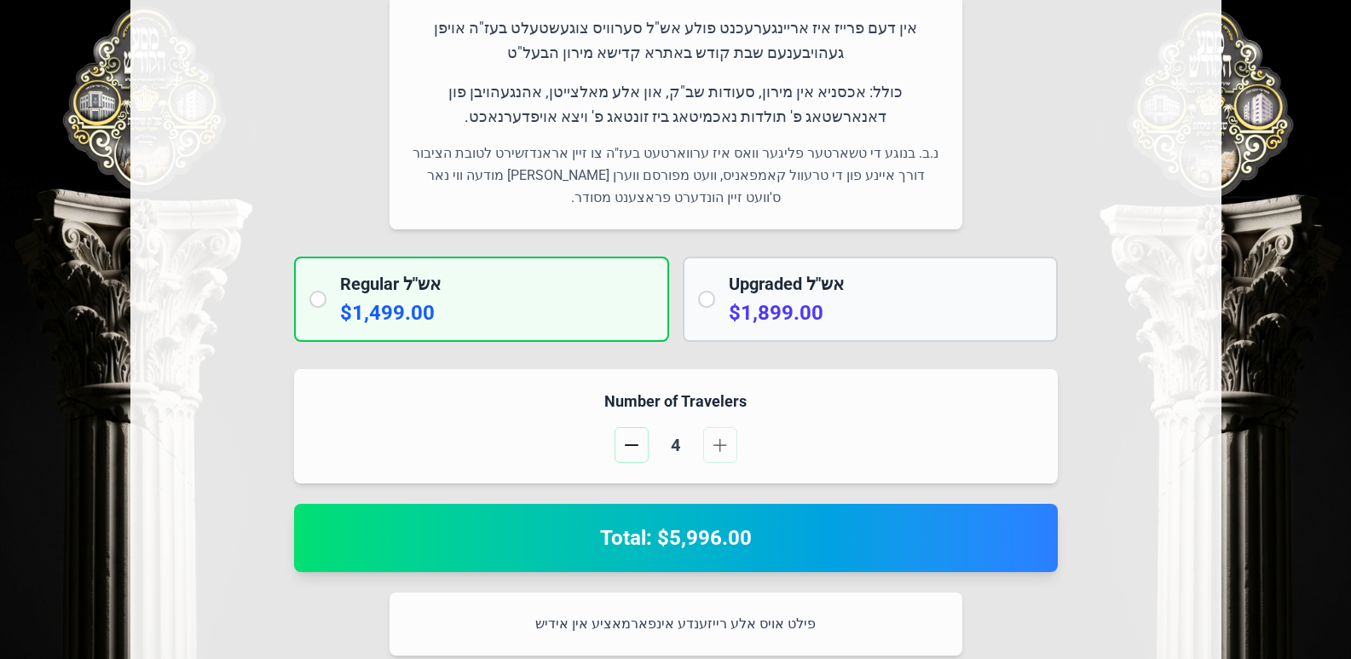
scroll to position [0, 0]
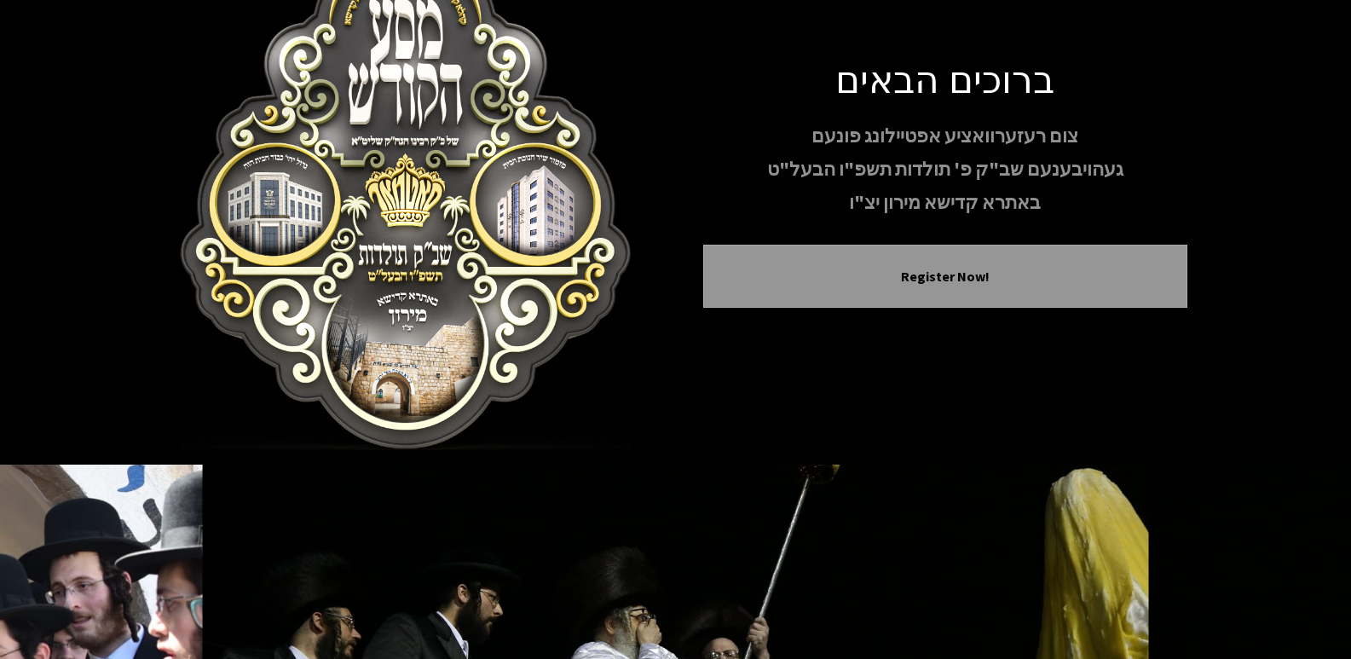
scroll to position [293, 0]
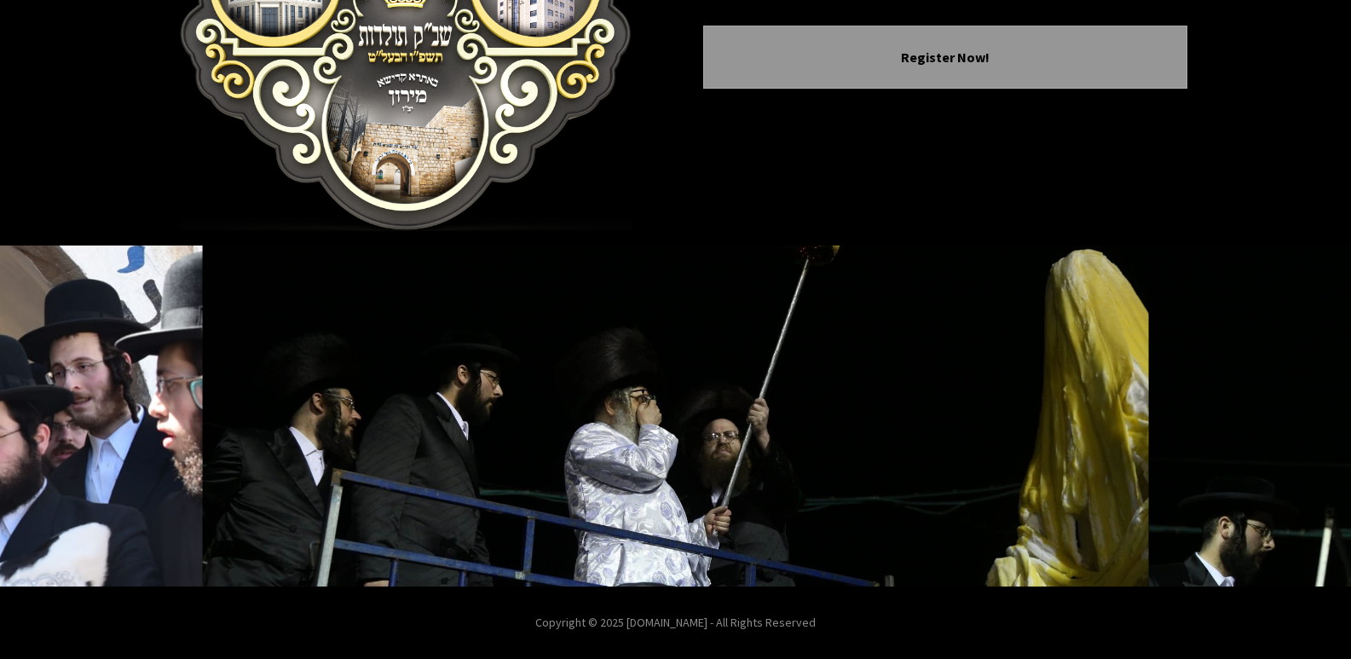
click at [1300, 412] on icon "Next image" at bounding box center [1303, 416] width 14 height 14
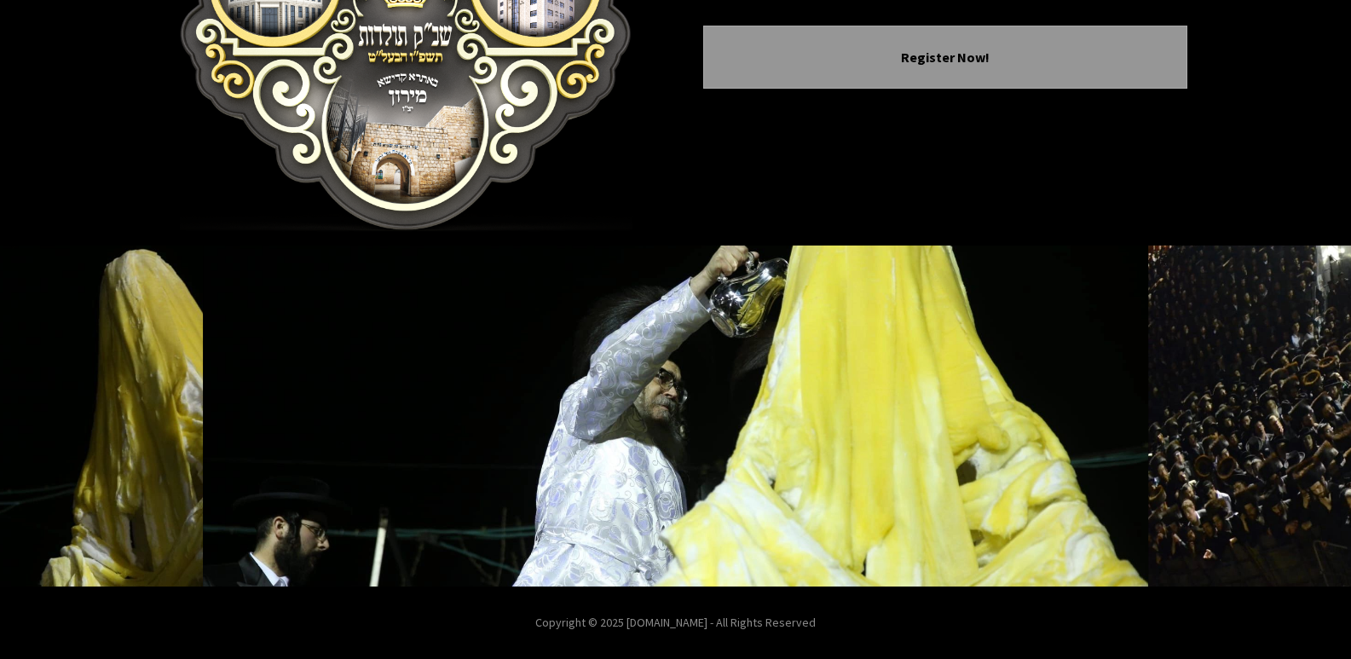
click at [1302, 416] on icon "Next image" at bounding box center [1303, 416] width 14 height 14
click at [1293, 409] on button "Next image" at bounding box center [1303, 415] width 41 height 41
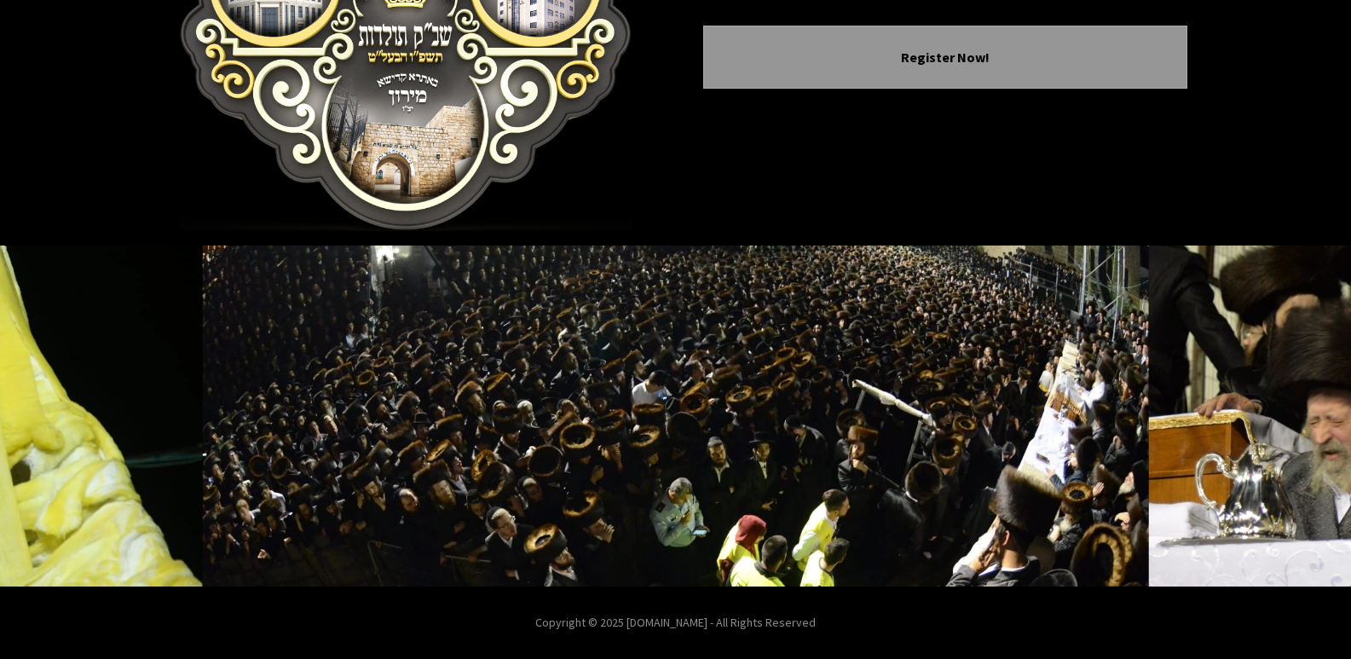
drag, startPoint x: 862, startPoint y: 173, endPoint x: 958, endPoint y: 82, distance: 132.0
